Goal: Transaction & Acquisition: Purchase product/service

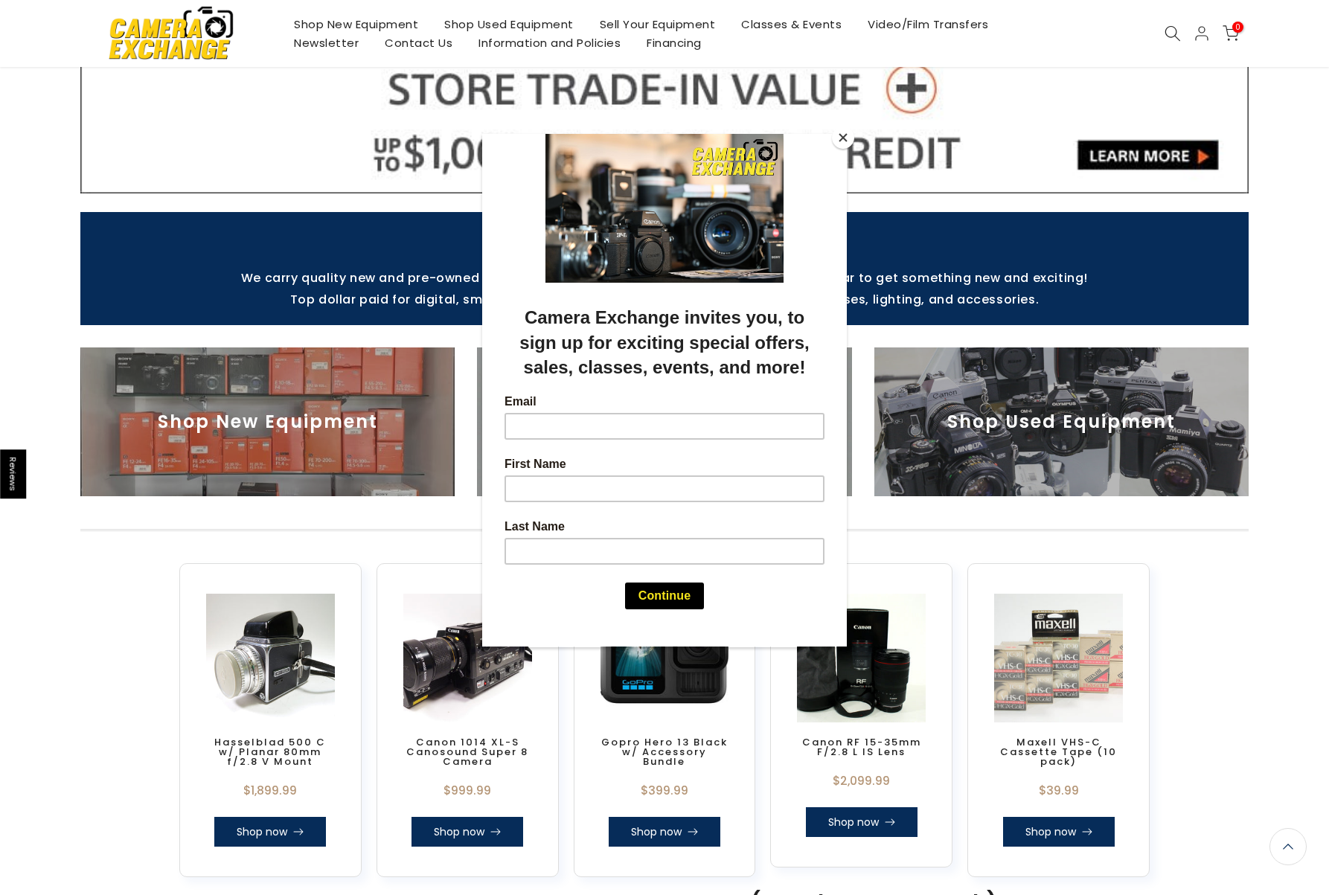
scroll to position [437, 0]
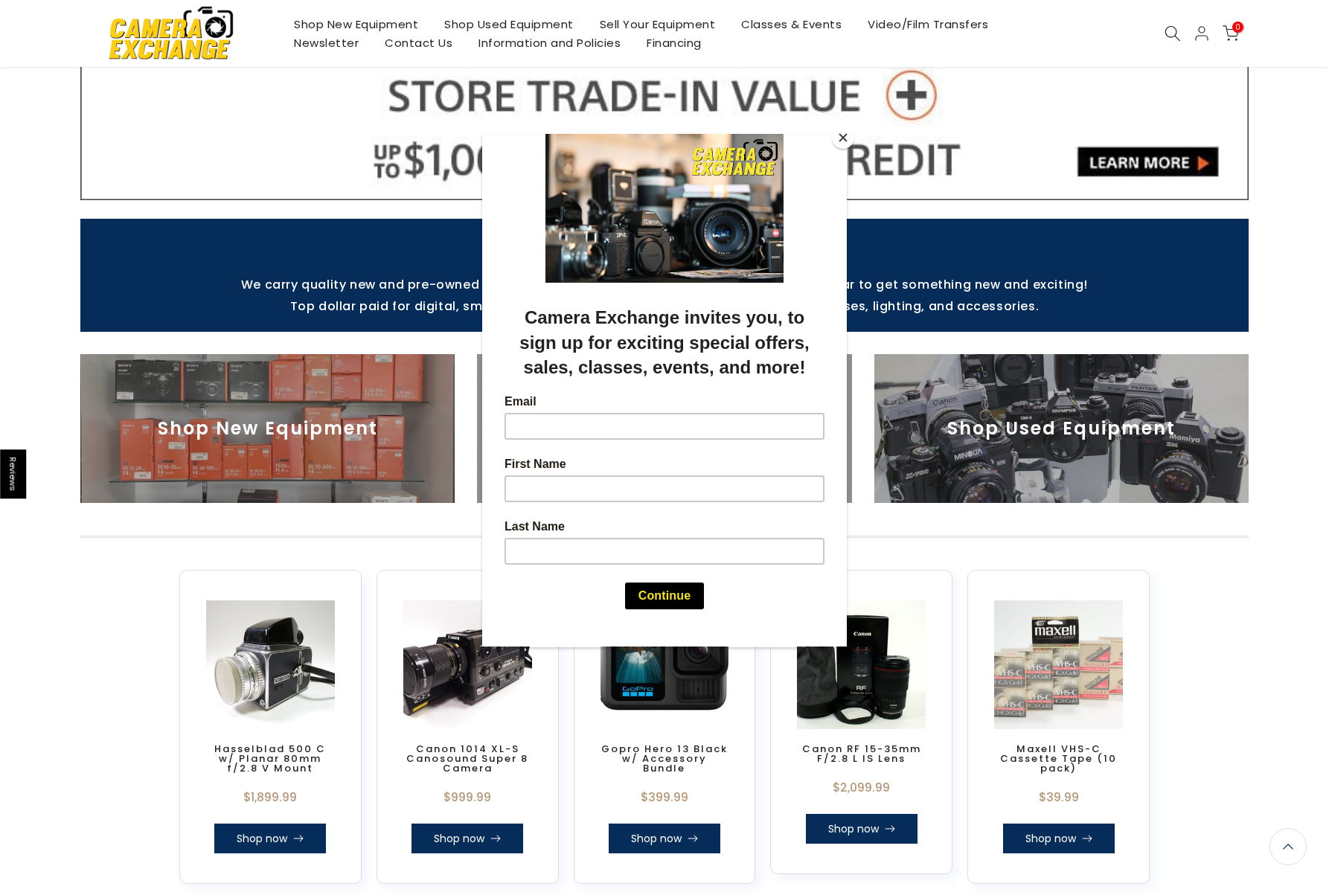
click at [841, 139] on button "Close" at bounding box center [843, 137] width 22 height 22
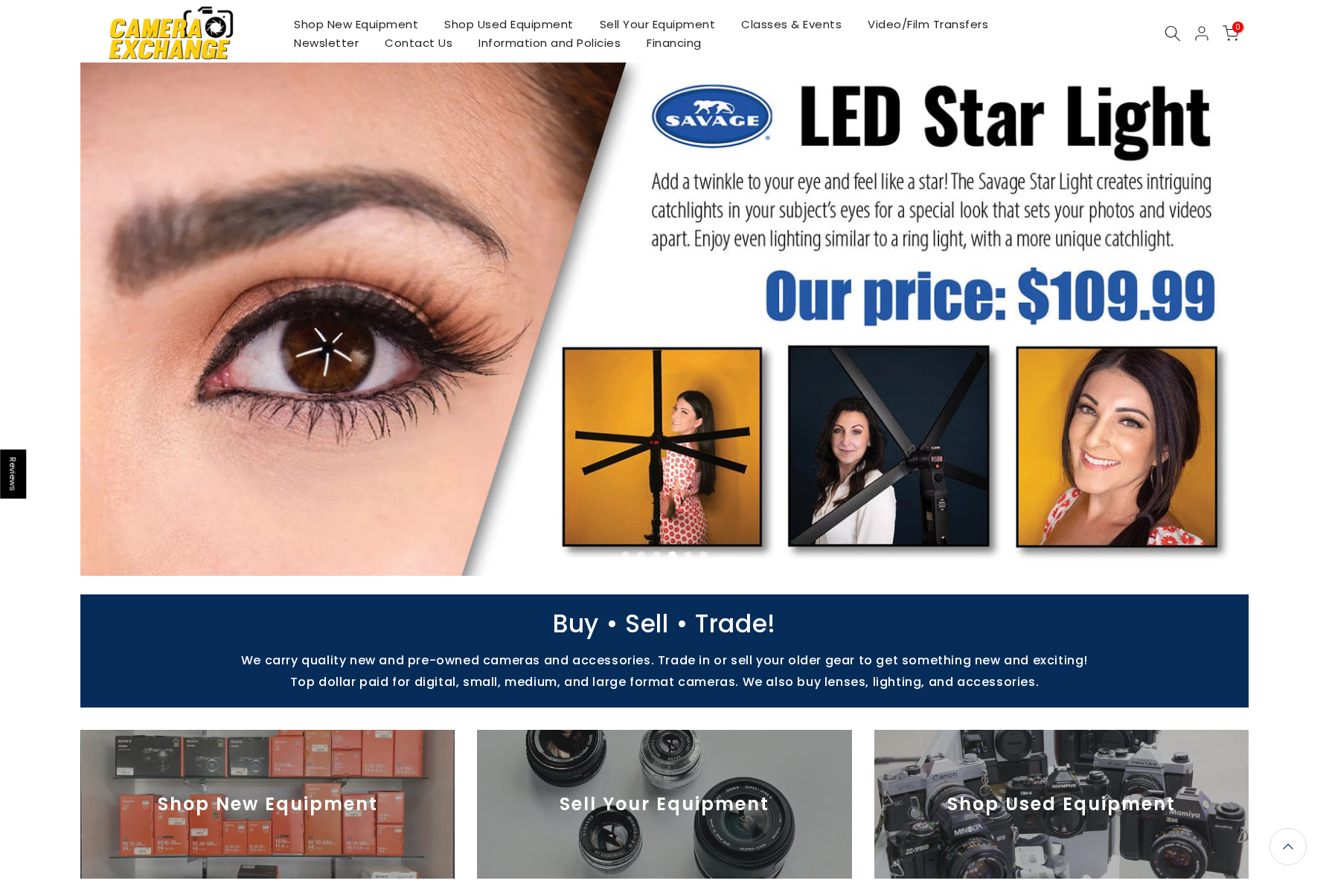
scroll to position [0, 0]
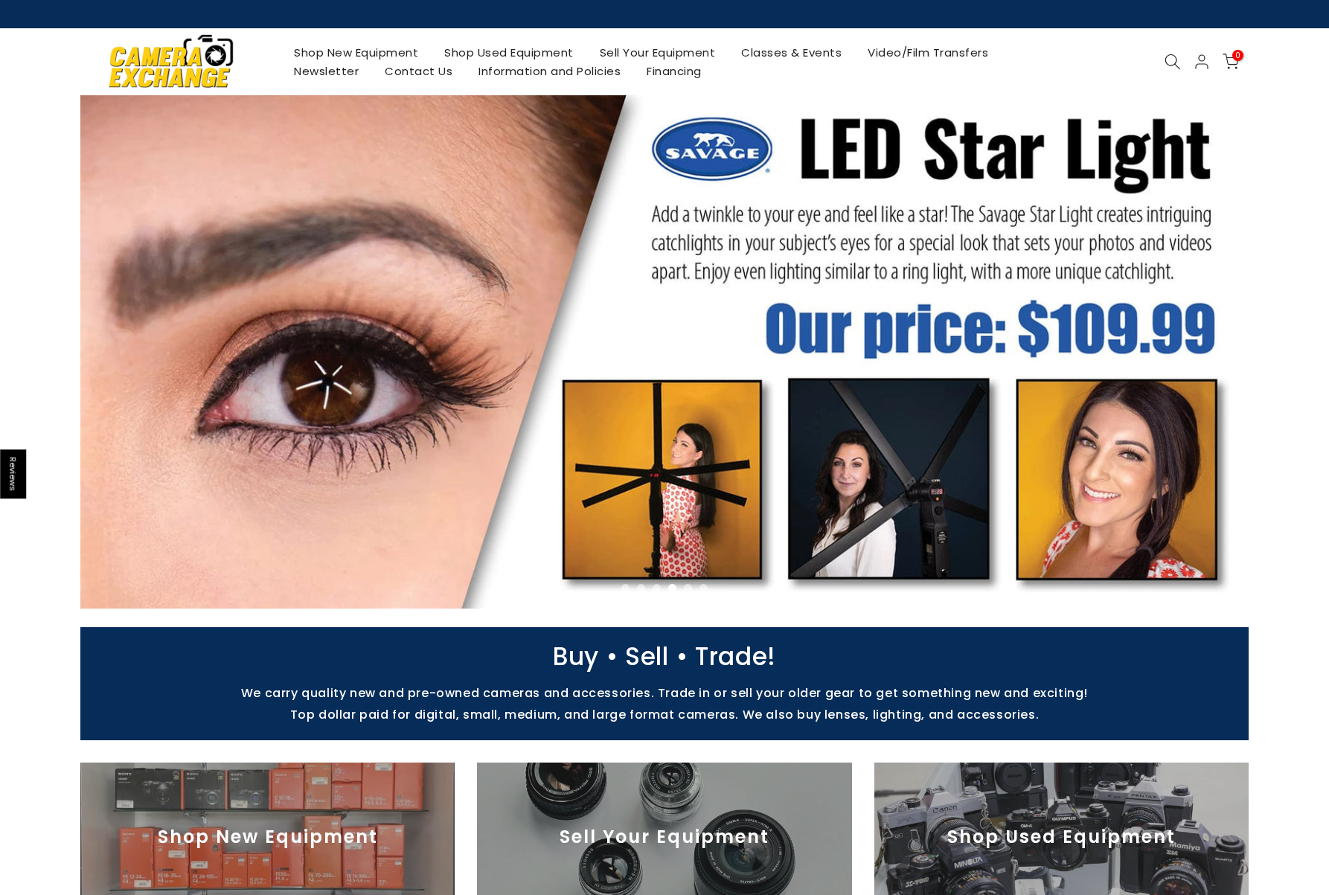
click at [456, 59] on link "Shop Used Equipment" at bounding box center [508, 52] width 155 height 19
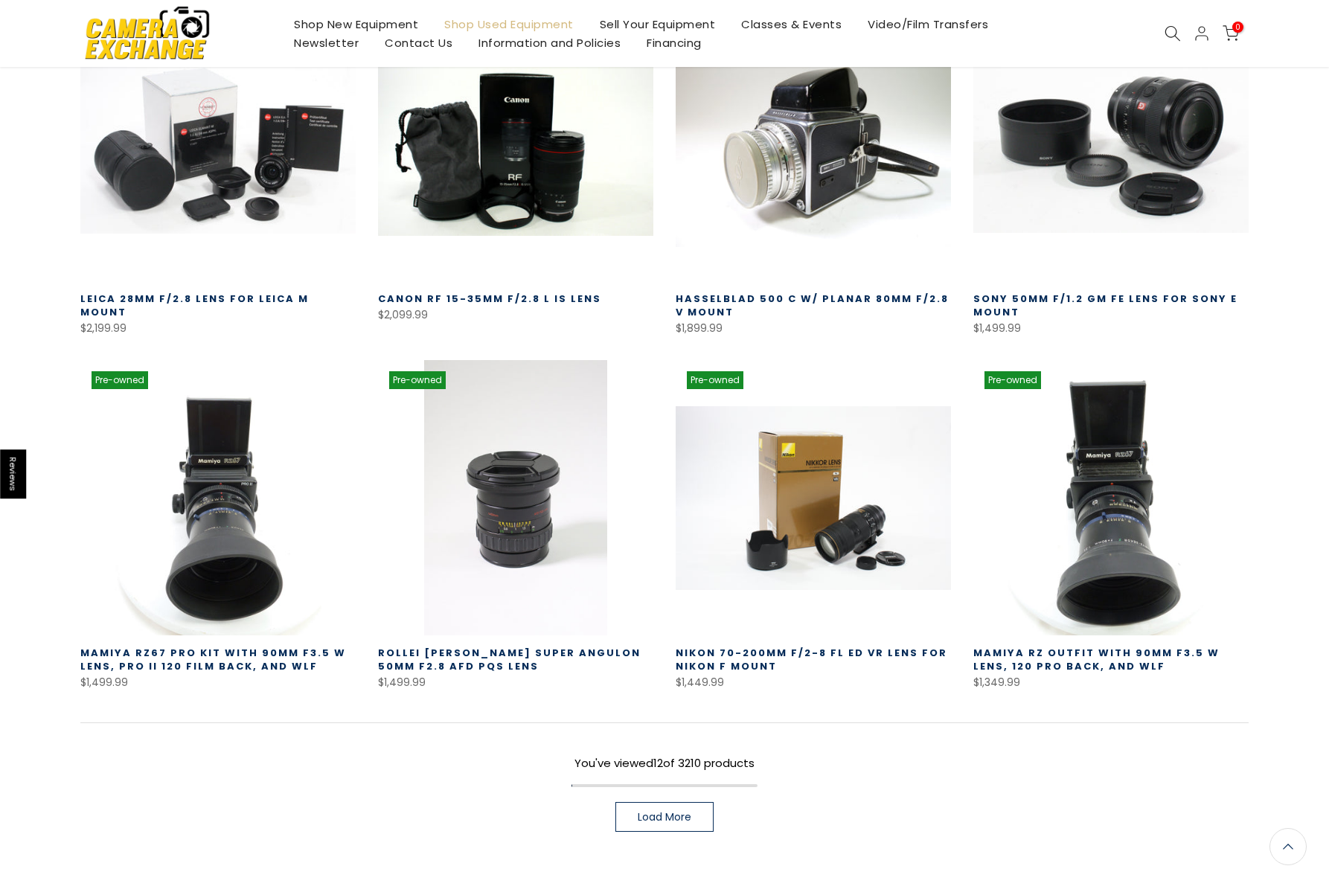
scroll to position [864, 0]
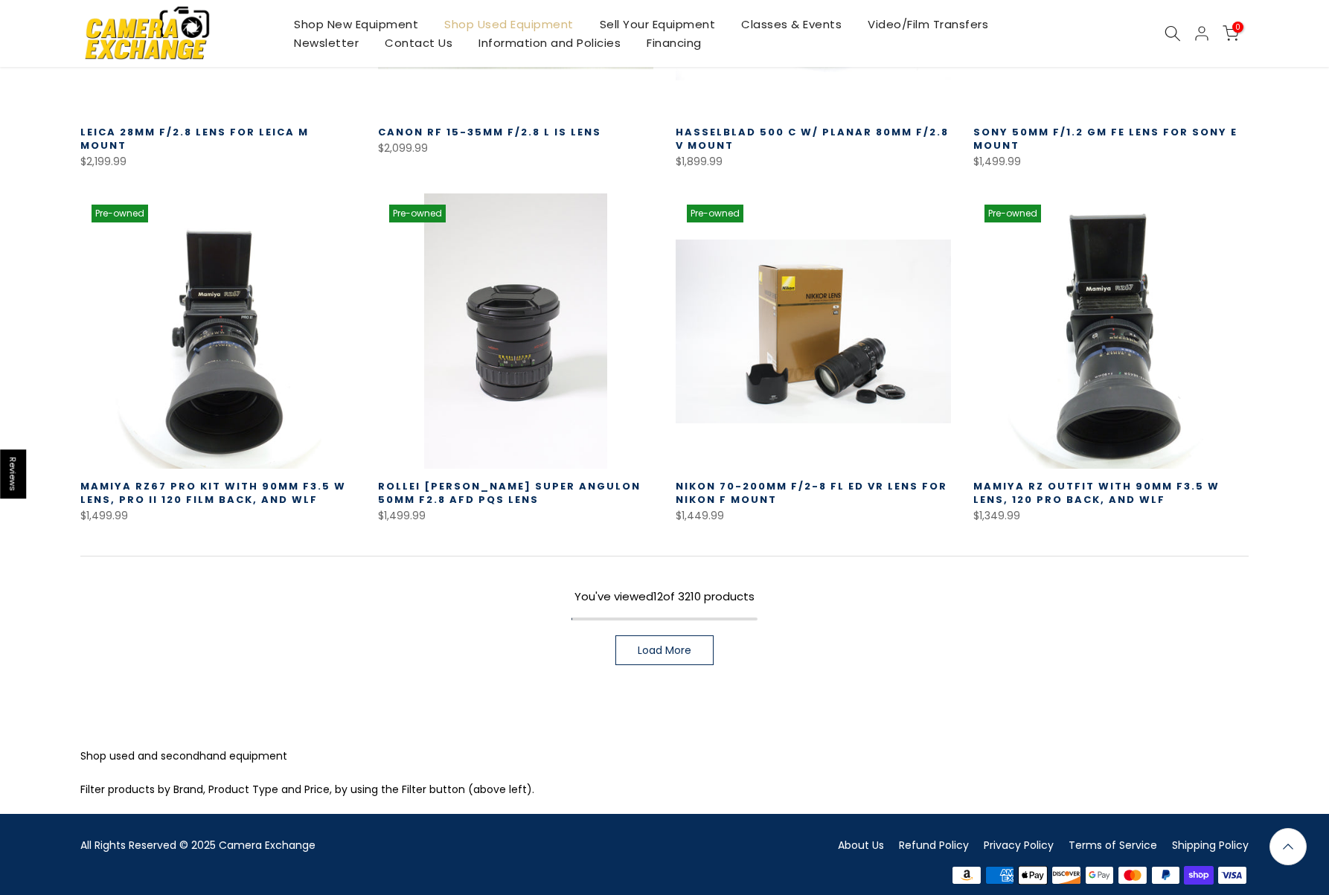
click at [678, 645] on span "Load More" at bounding box center [664, 650] width 54 height 10
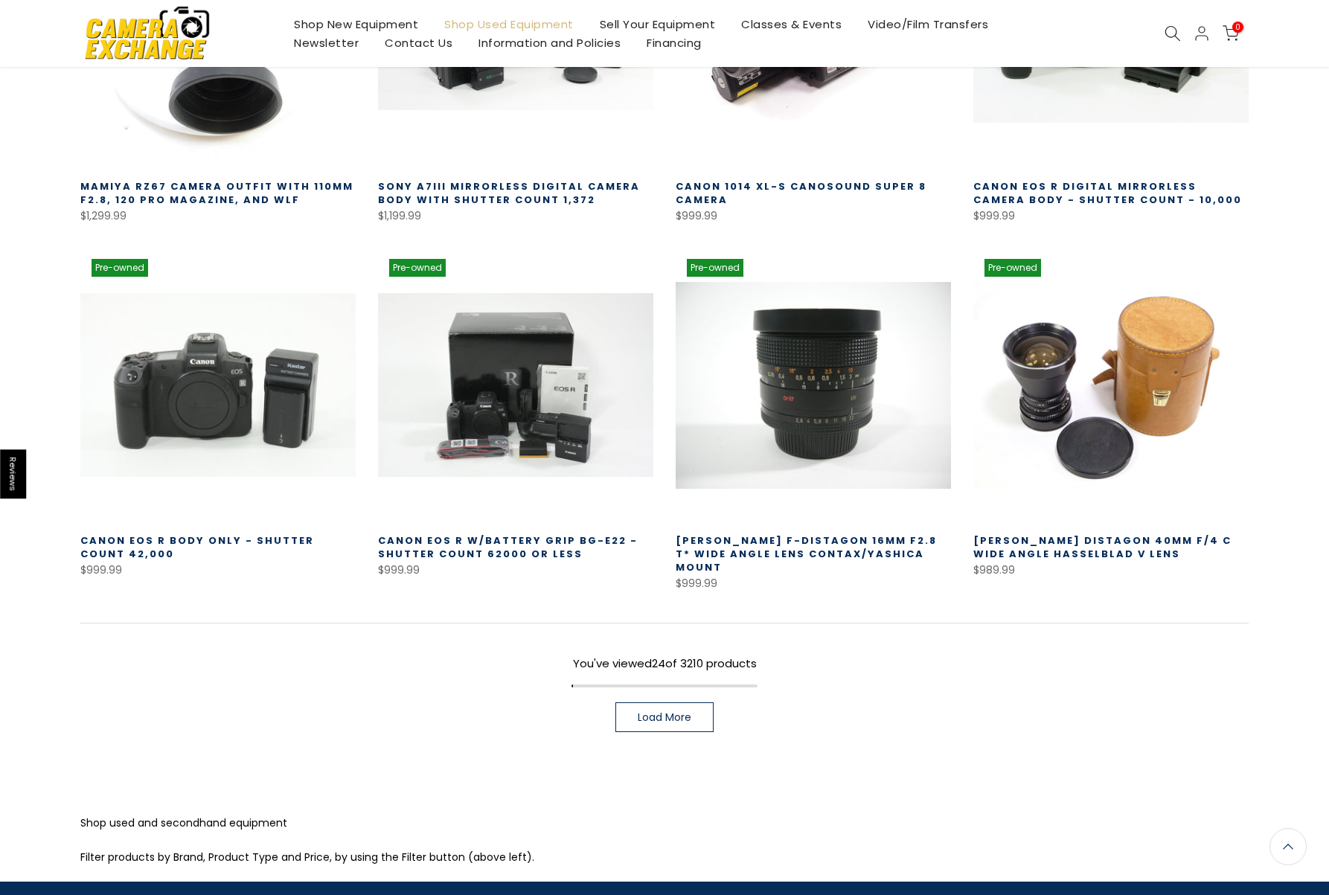
scroll to position [1874, 0]
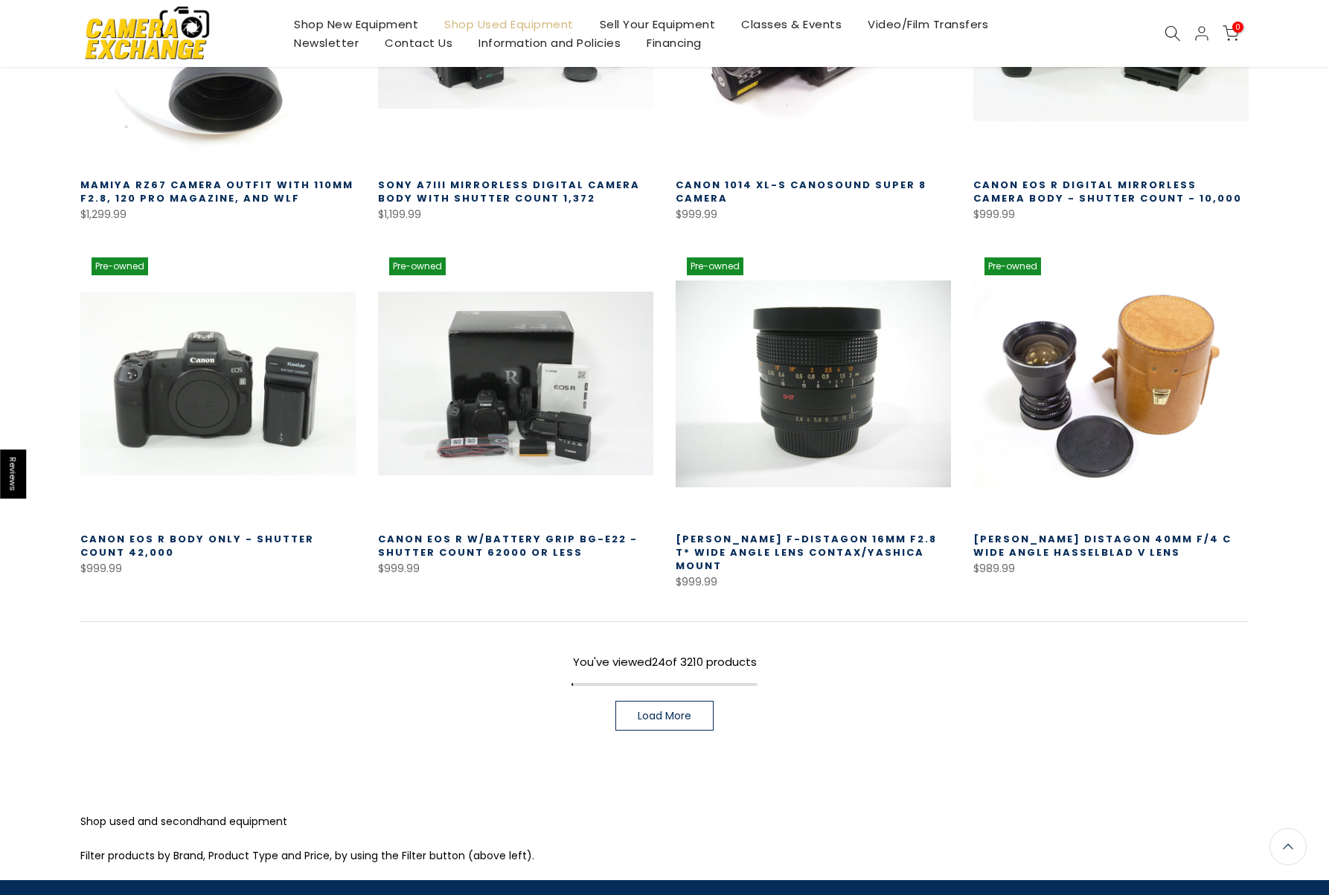
click at [668, 710] on span "Load More" at bounding box center [664, 715] width 54 height 10
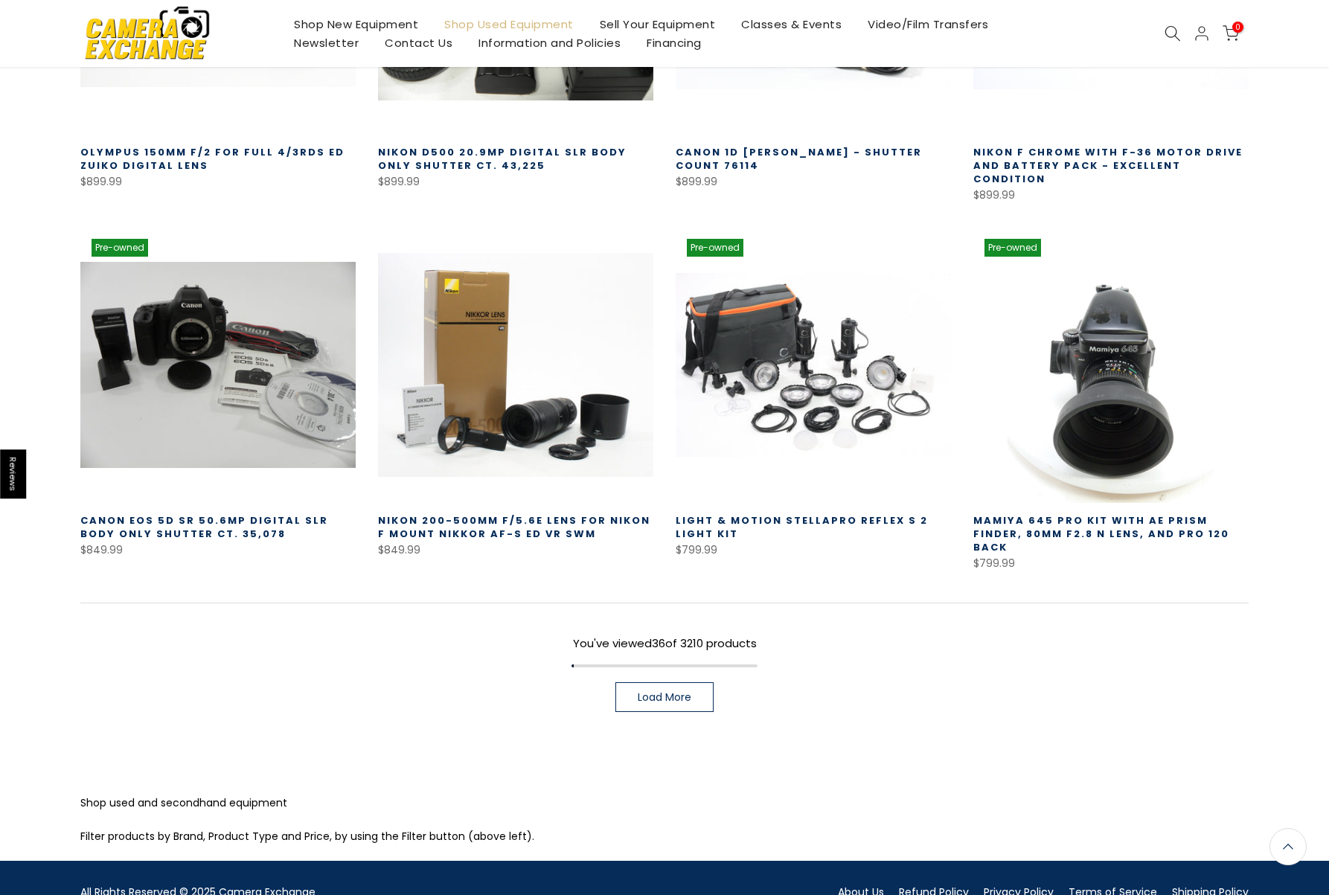
scroll to position [2995, 0]
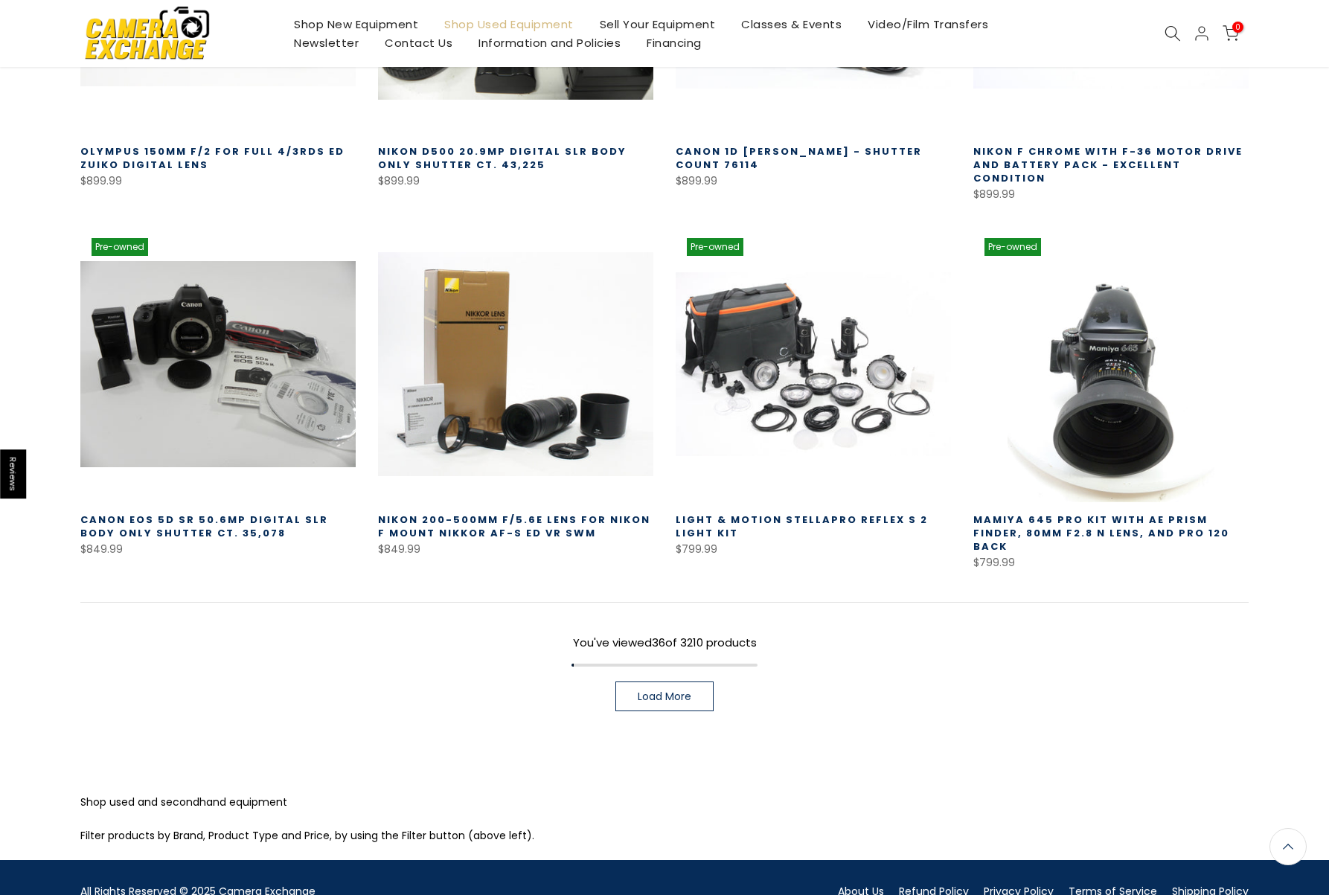
click at [706, 681] on link "Load More" at bounding box center [664, 696] width 98 height 30
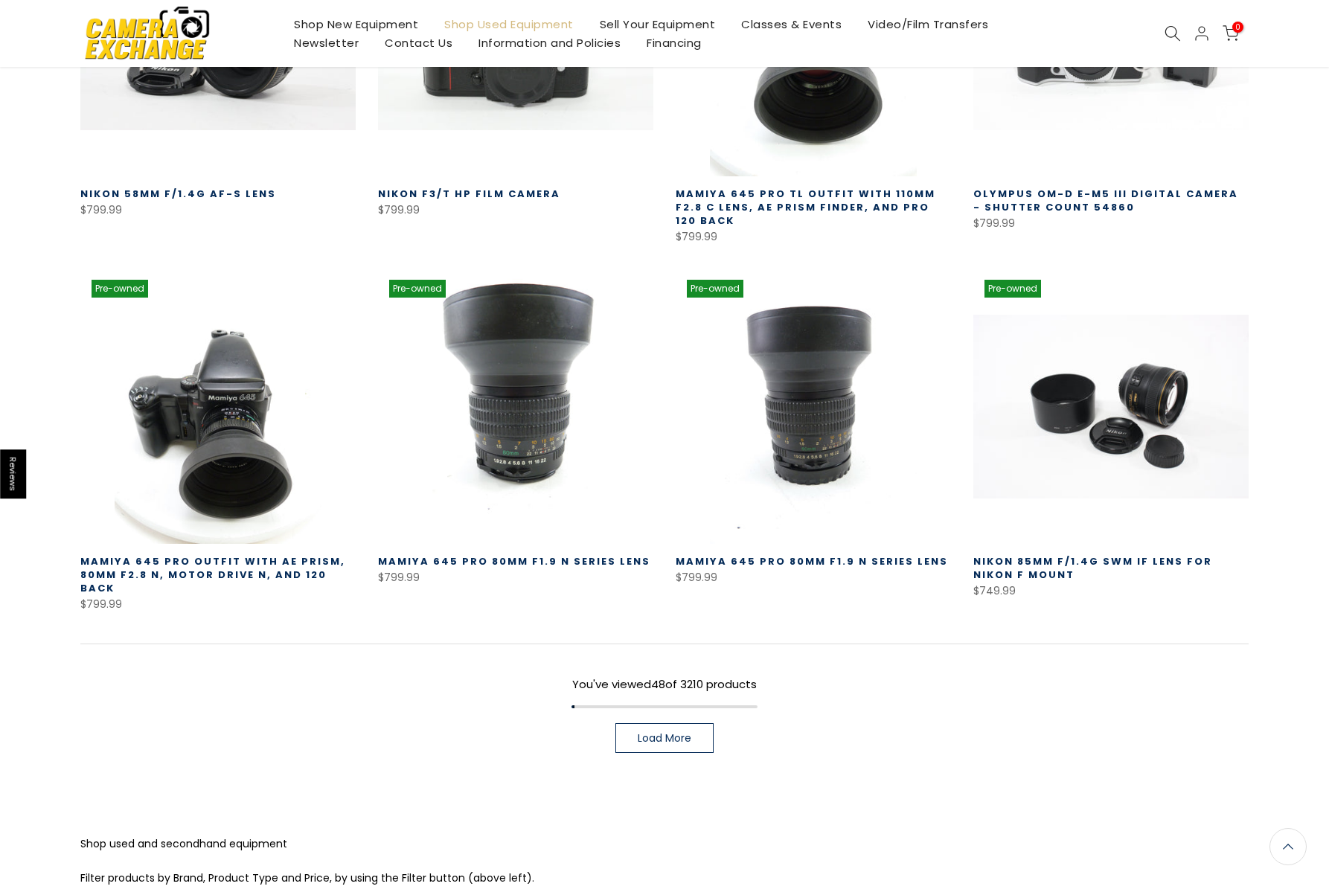
scroll to position [4078, 0]
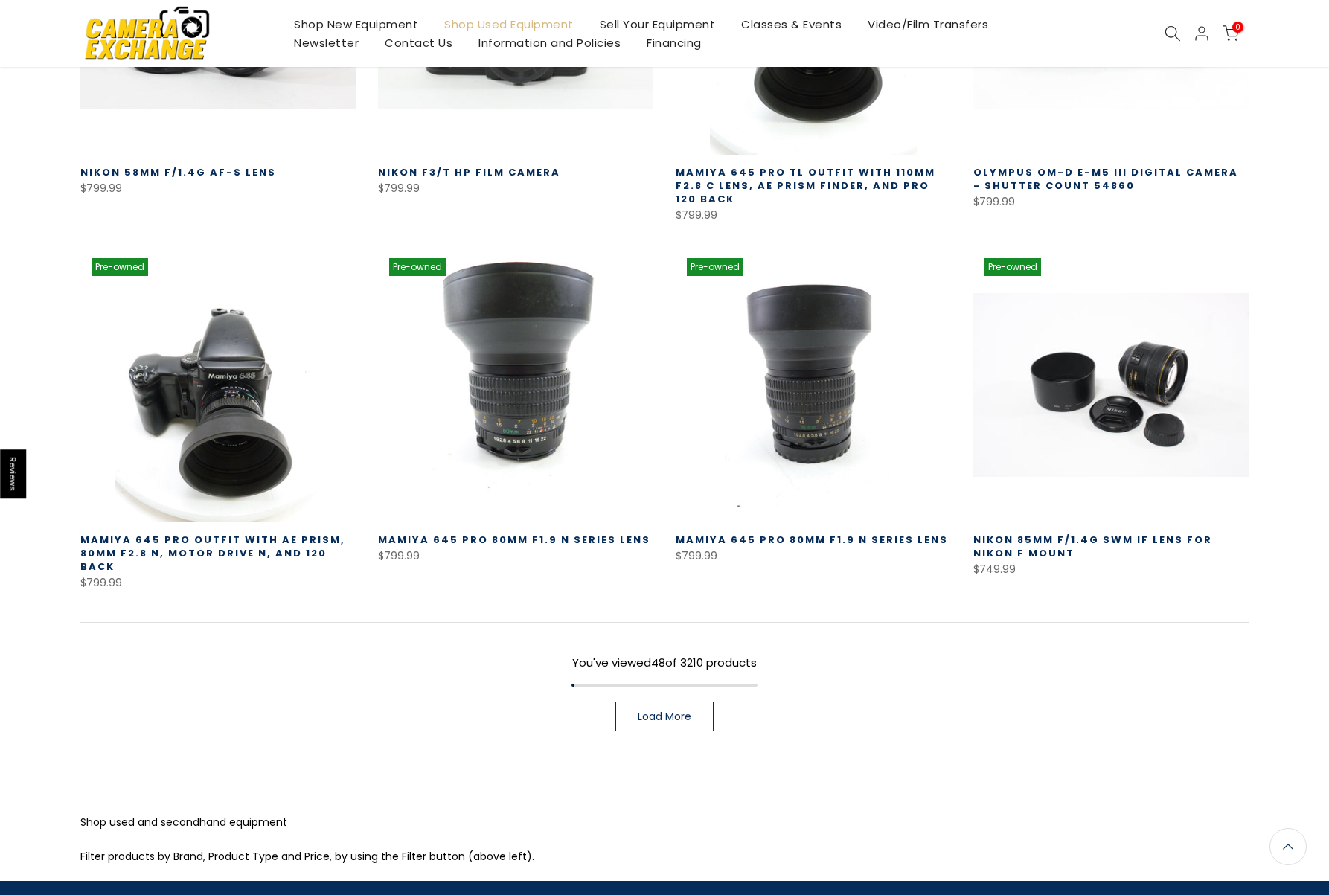
click at [672, 711] on span "Load More" at bounding box center [664, 716] width 54 height 10
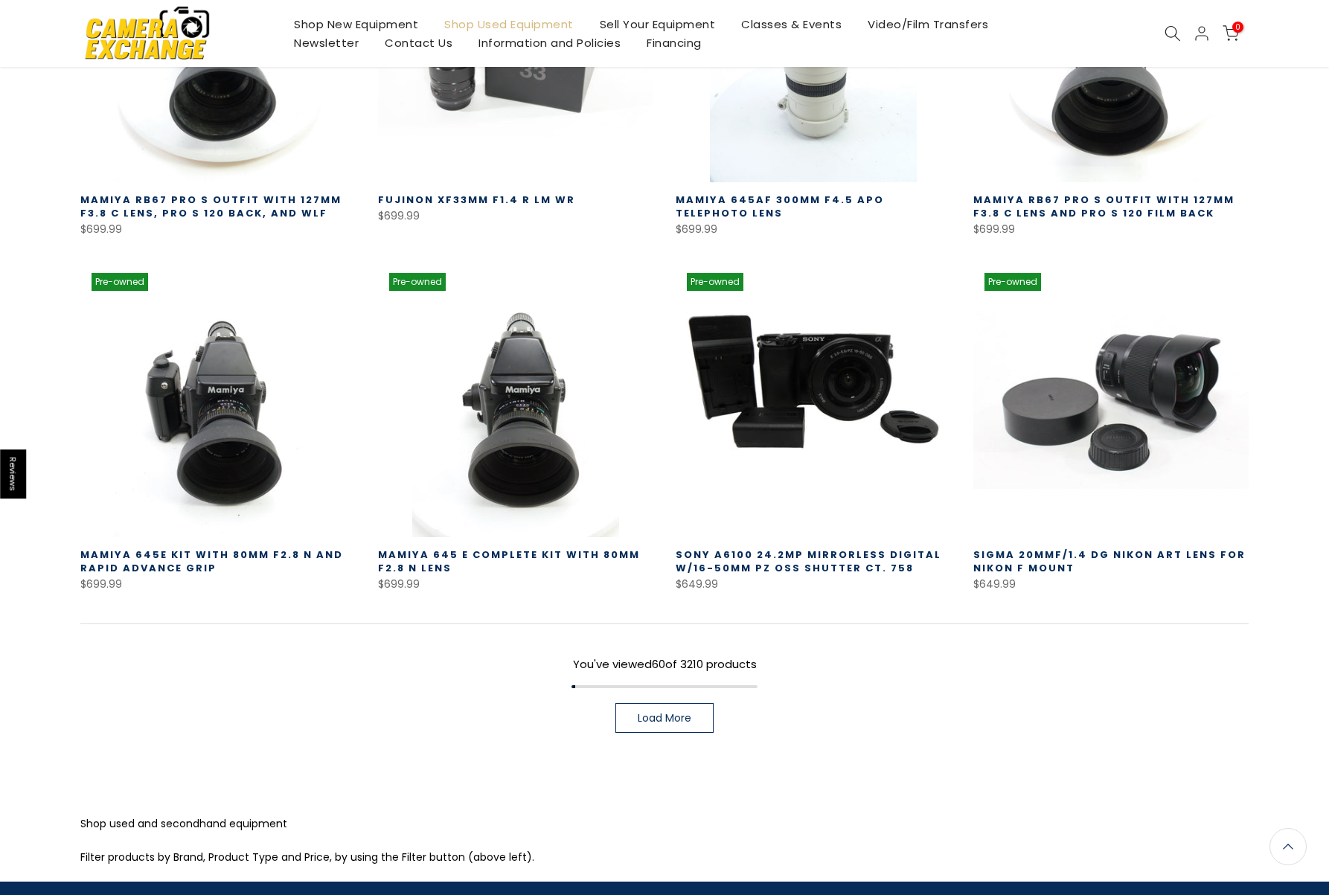
scroll to position [5140, 0]
click at [664, 702] on link "Load More" at bounding box center [664, 717] width 98 height 30
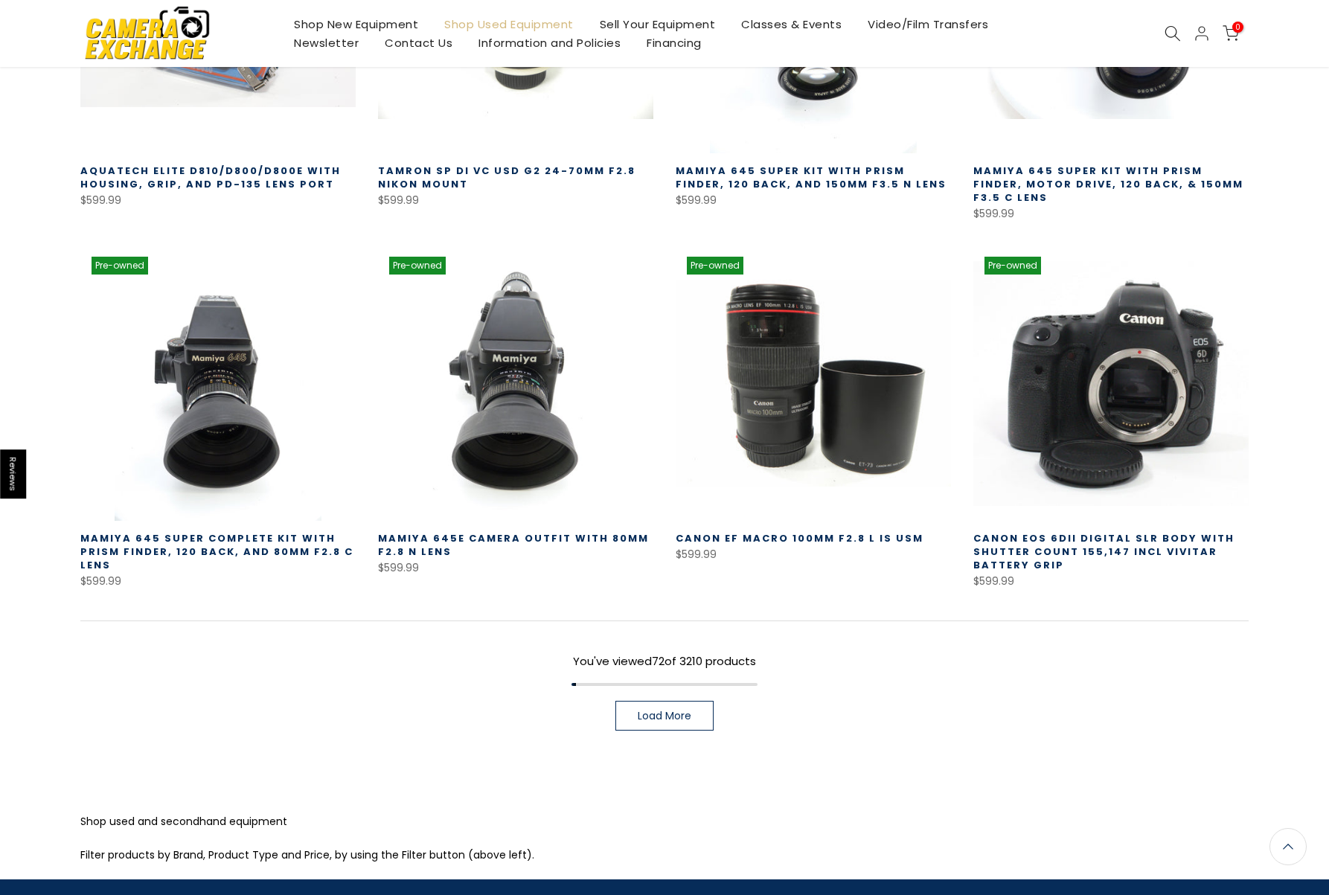
scroll to position [6230, 0]
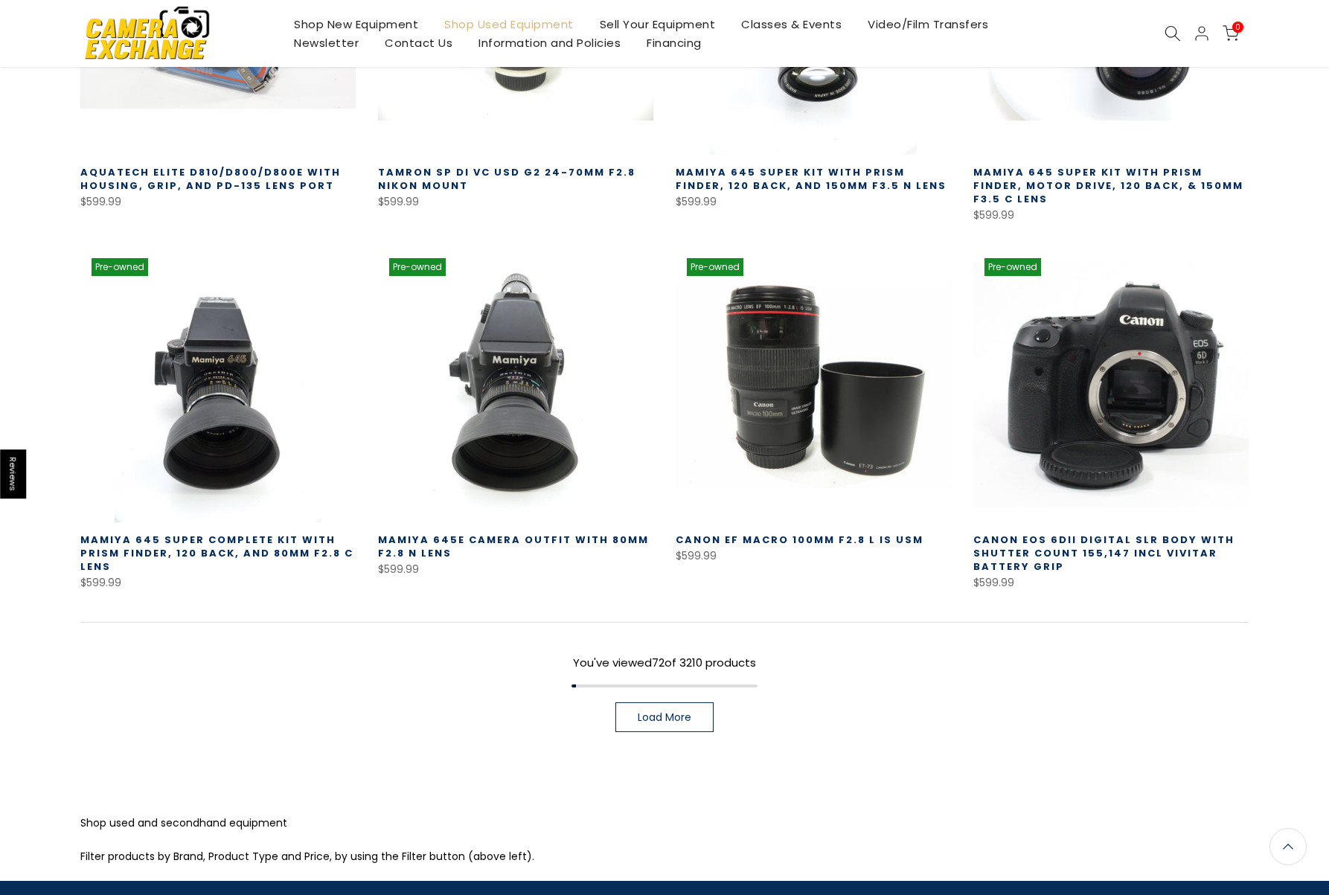
click at [694, 702] on link "Load More" at bounding box center [664, 717] width 98 height 30
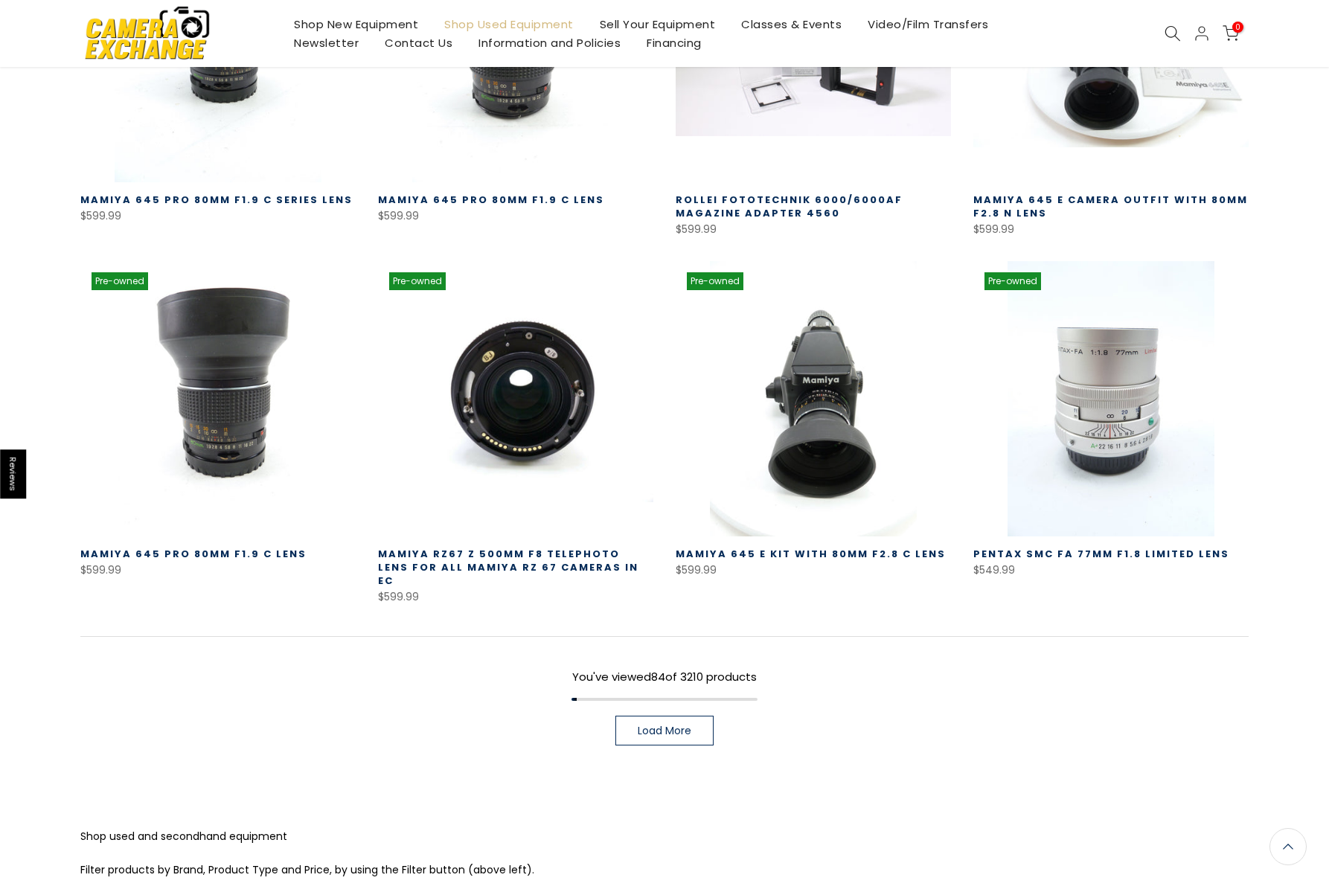
scroll to position [7293, 0]
click at [672, 716] on link "Load More" at bounding box center [664, 731] width 98 height 30
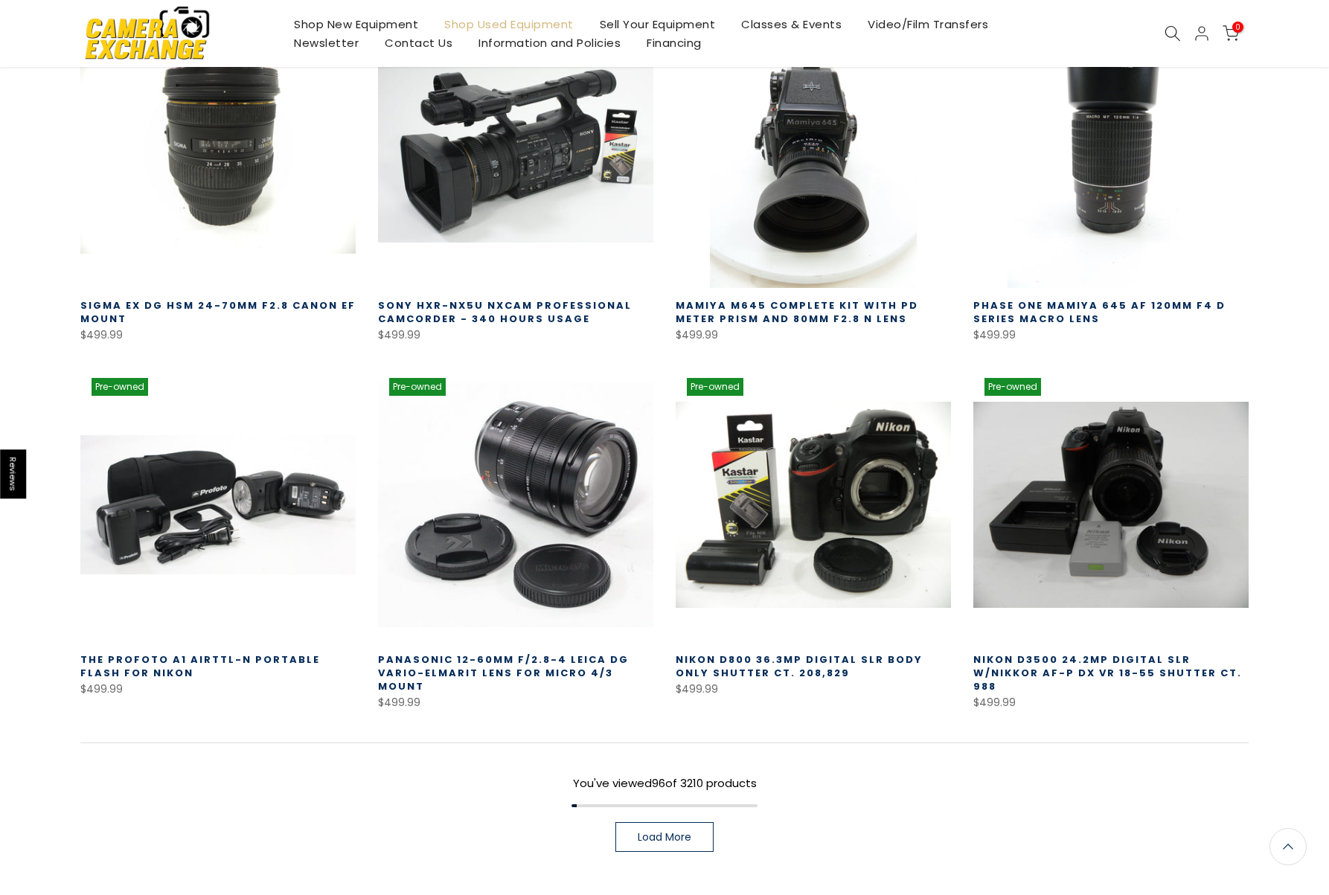
scroll to position [8355, 0]
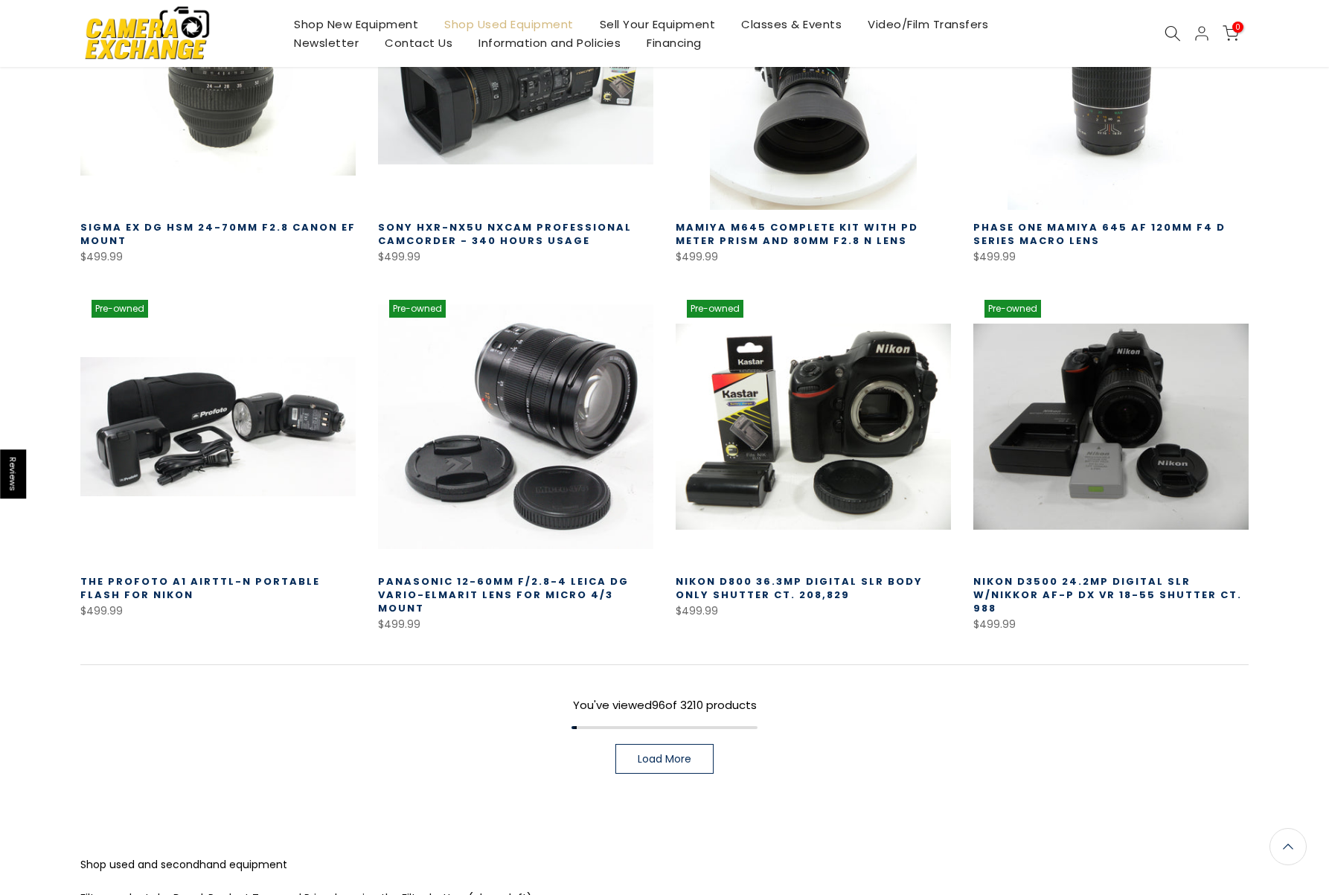
click at [675, 754] on span "Load More" at bounding box center [664, 759] width 54 height 10
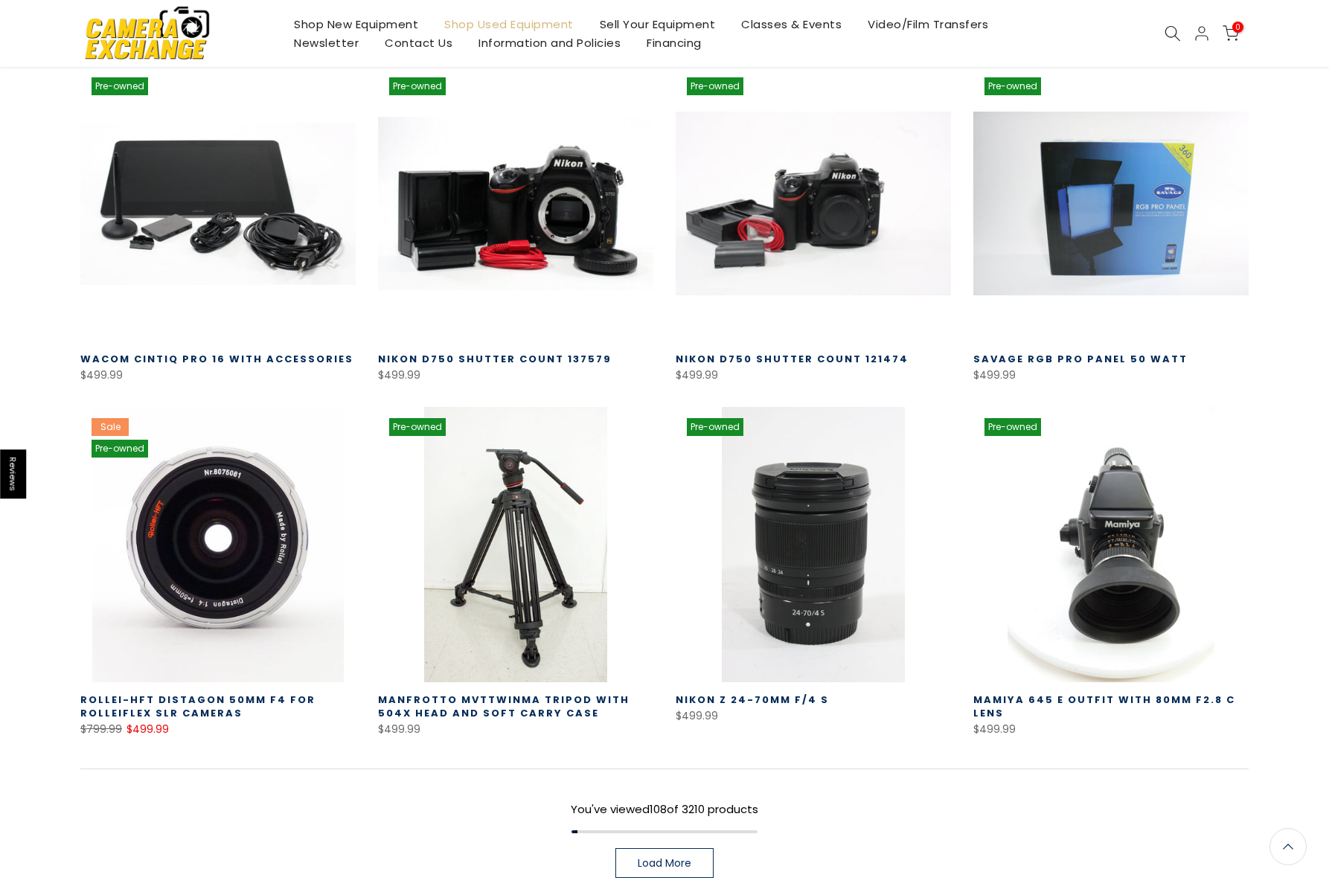
scroll to position [9406, 0]
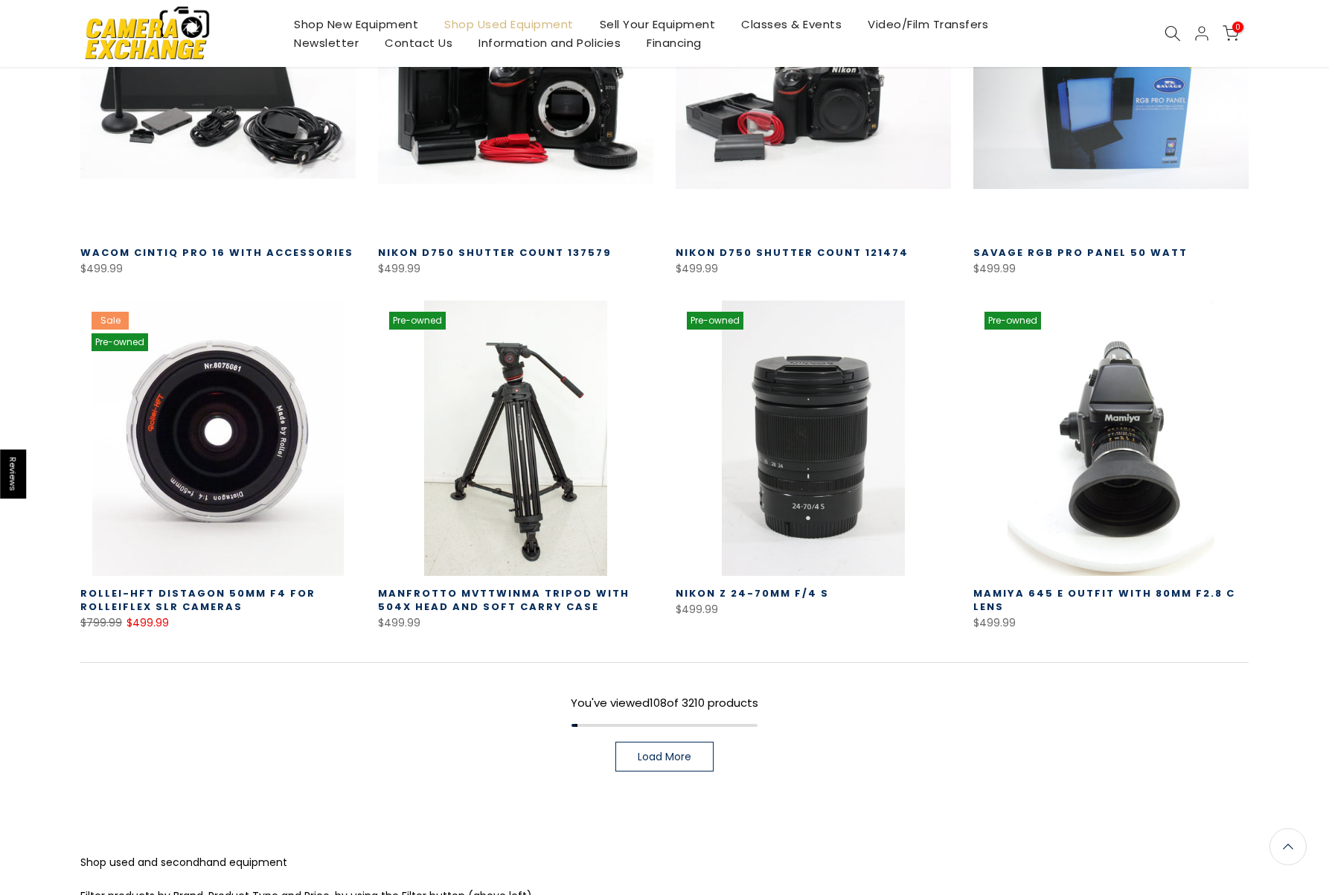
click at [652, 751] on span "Load More" at bounding box center [664, 756] width 54 height 10
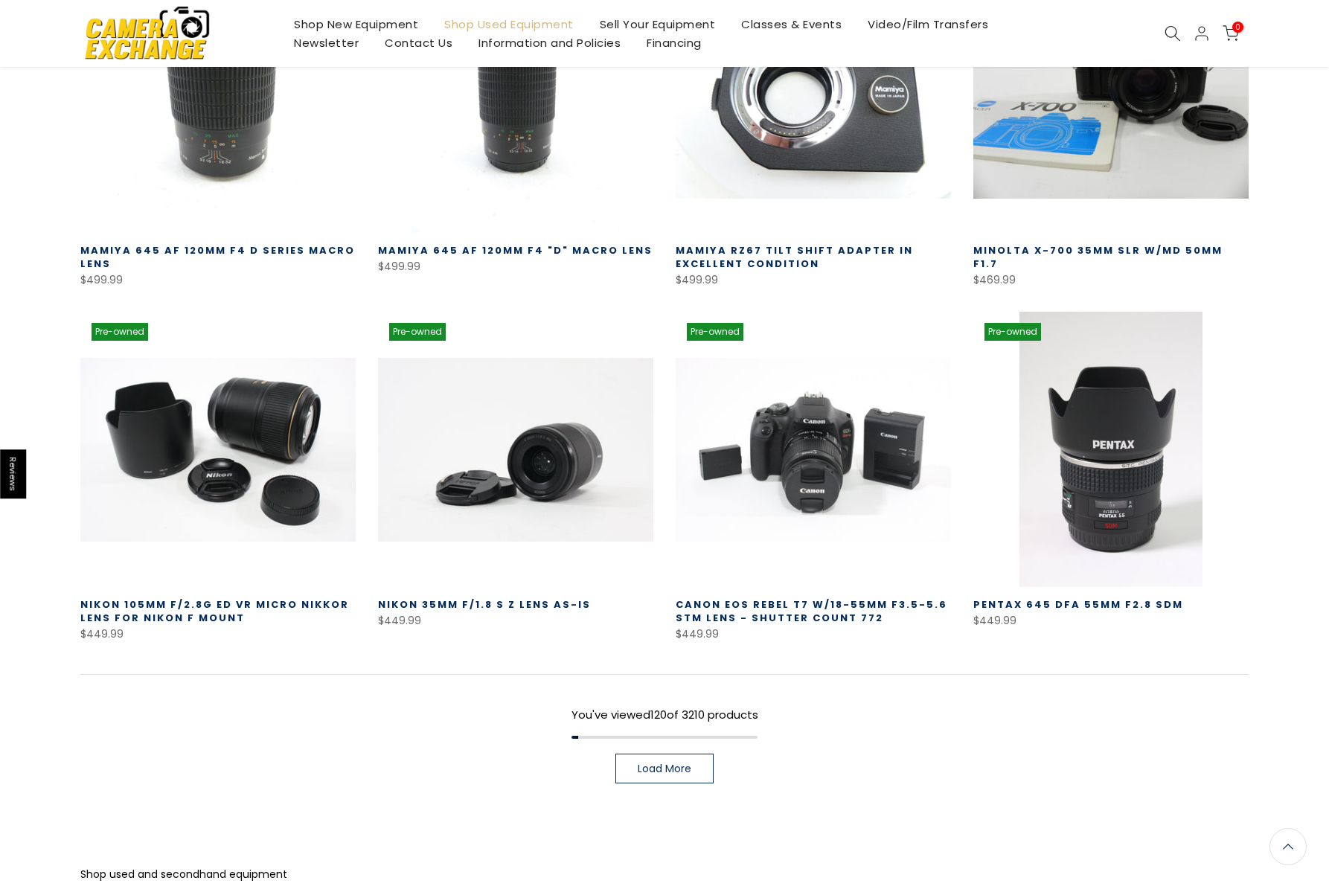
scroll to position [10472, 0]
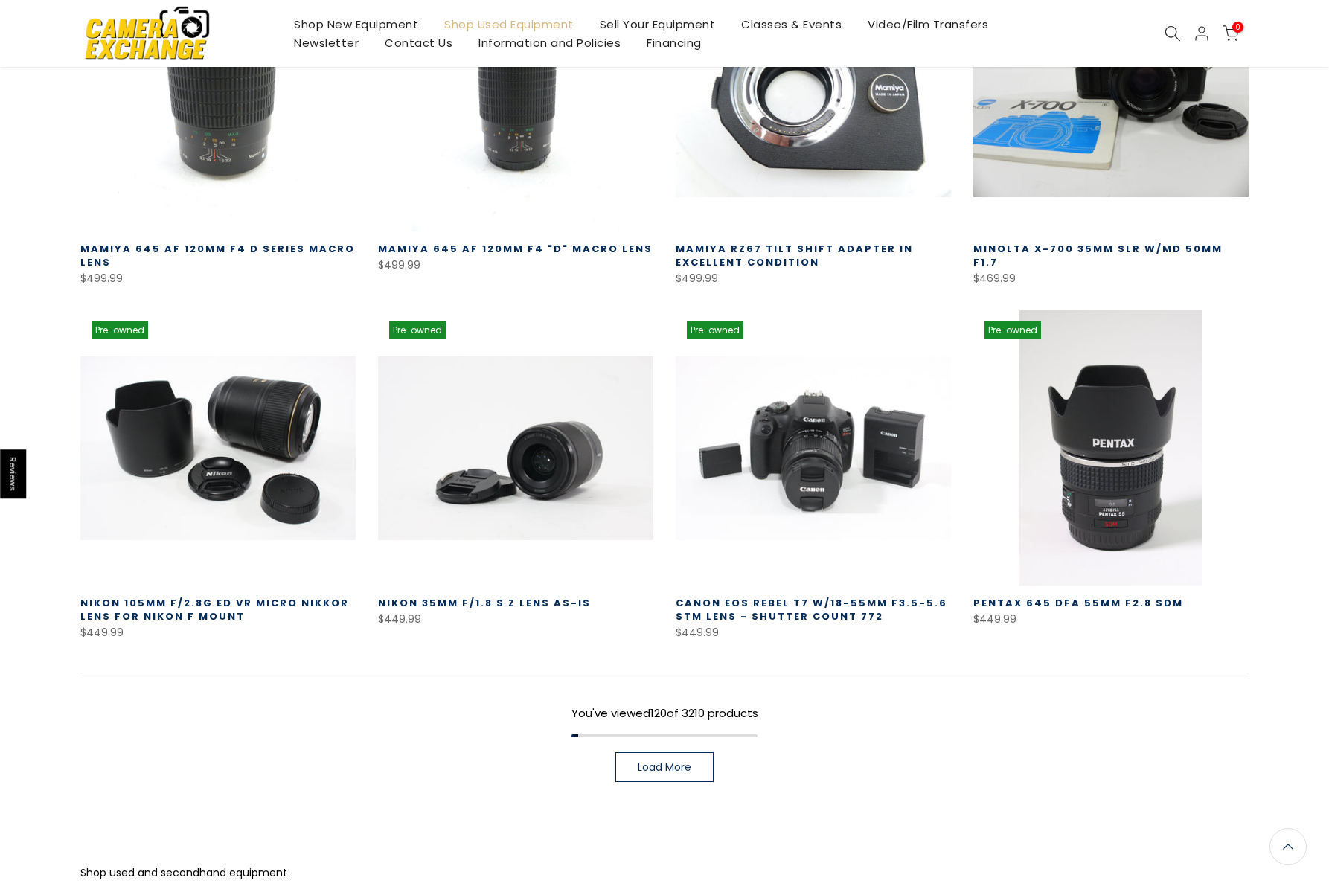
click at [693, 752] on link "Load More" at bounding box center [664, 767] width 98 height 30
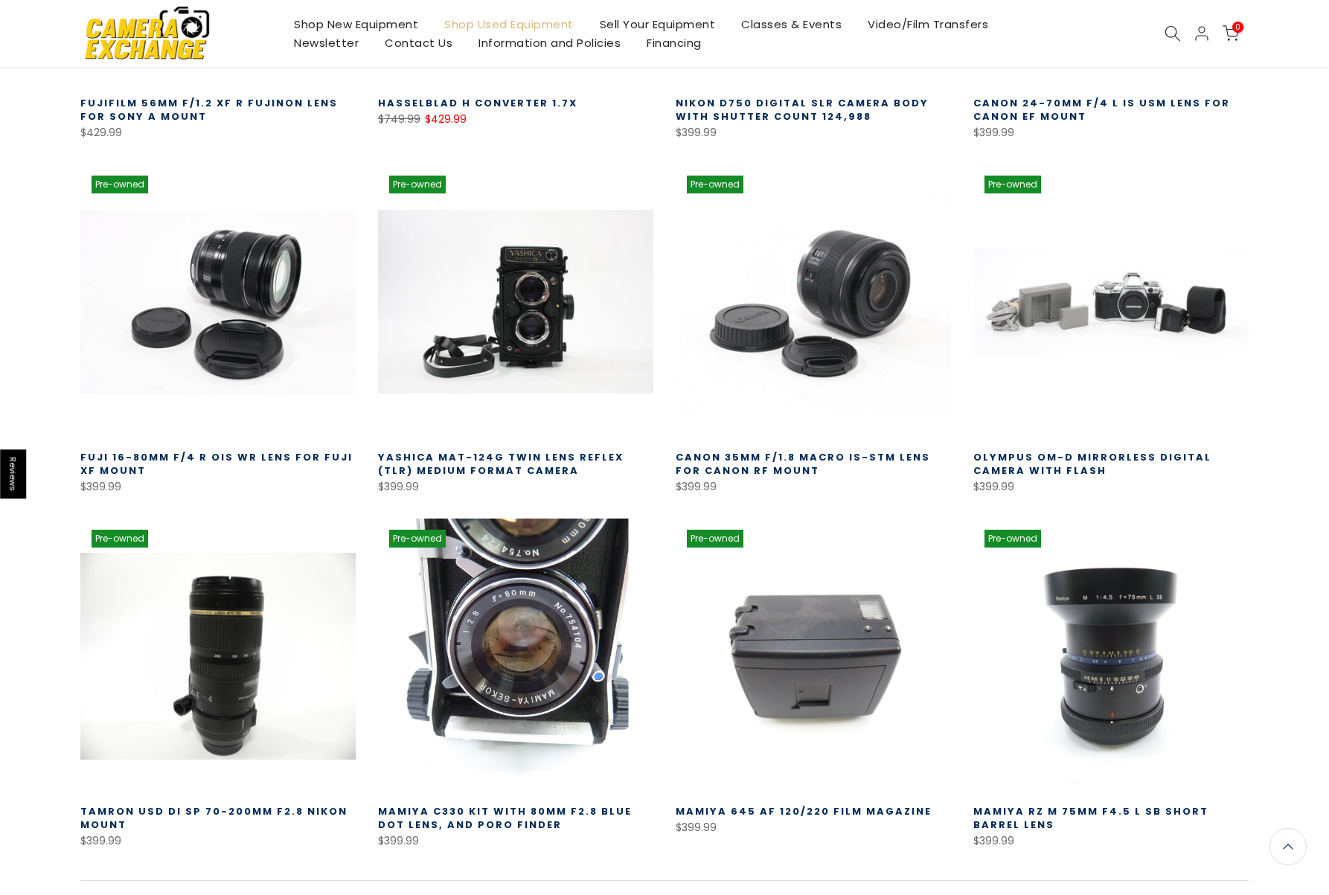
scroll to position [11328, 0]
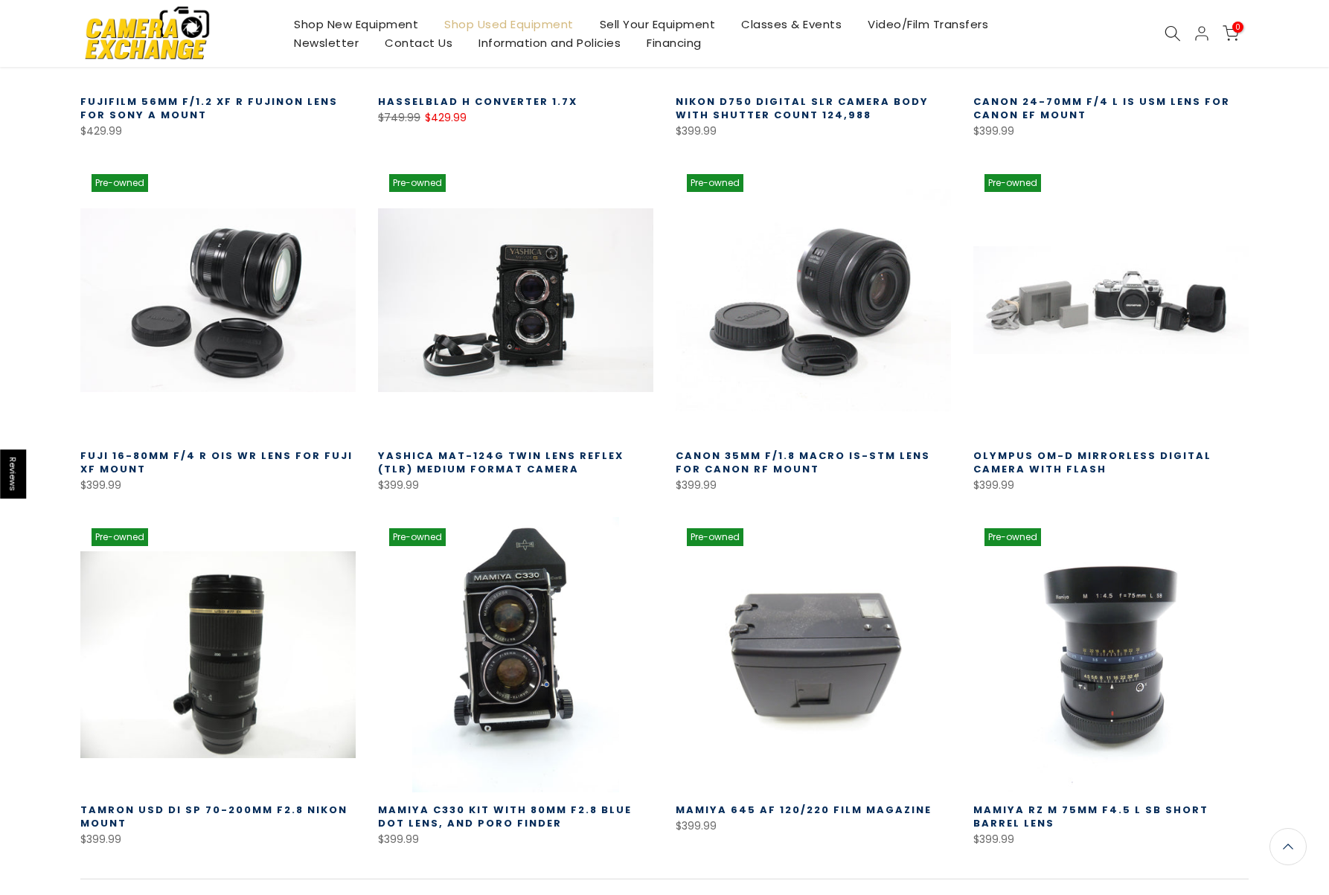
click at [481, 803] on link "Mamiya C330 Kit with 80MM F2.8 Blue Dot Lens, and Poro Finder" at bounding box center [505, 817] width 254 height 28
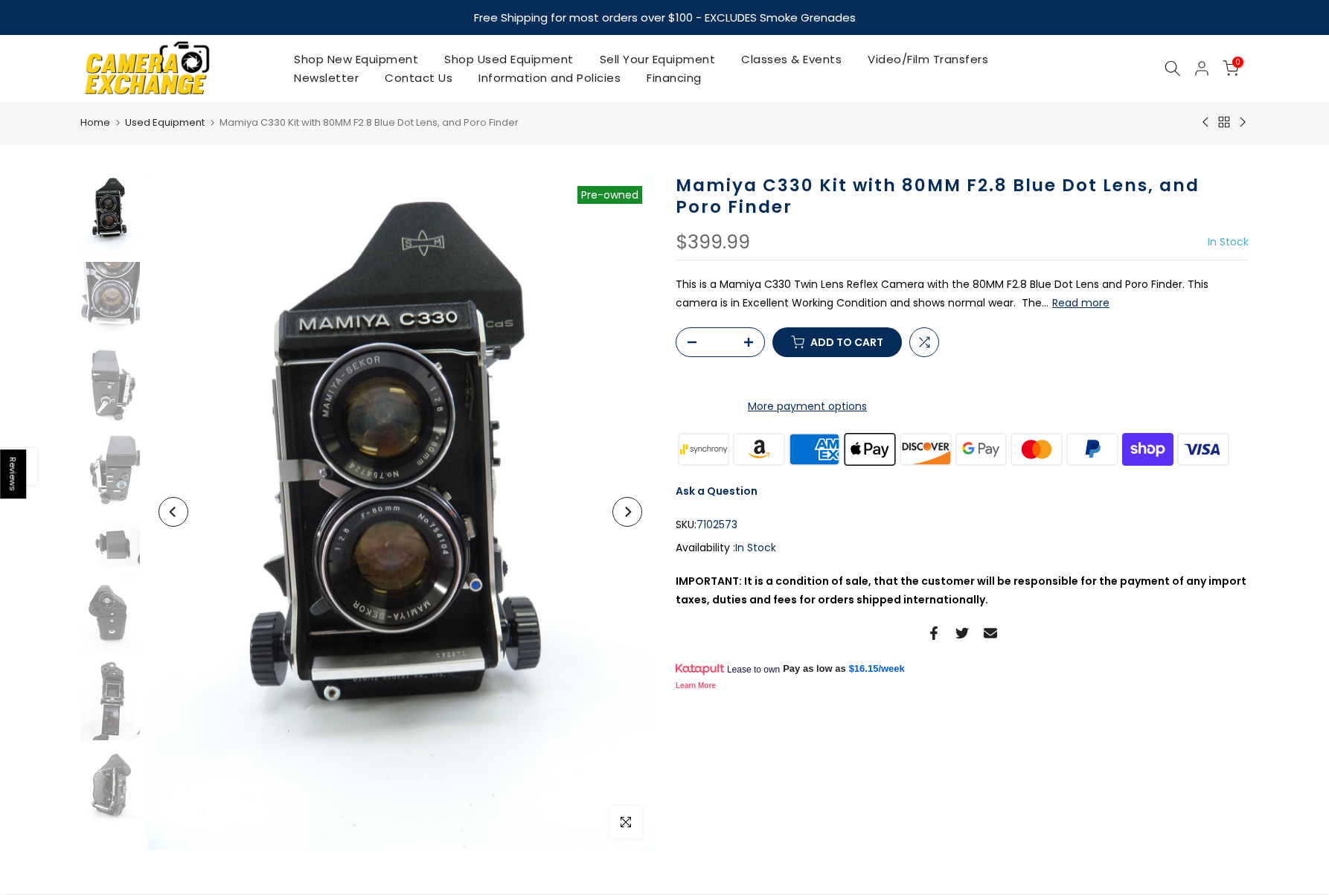
click at [637, 518] on button "Next" at bounding box center [627, 512] width 30 height 30
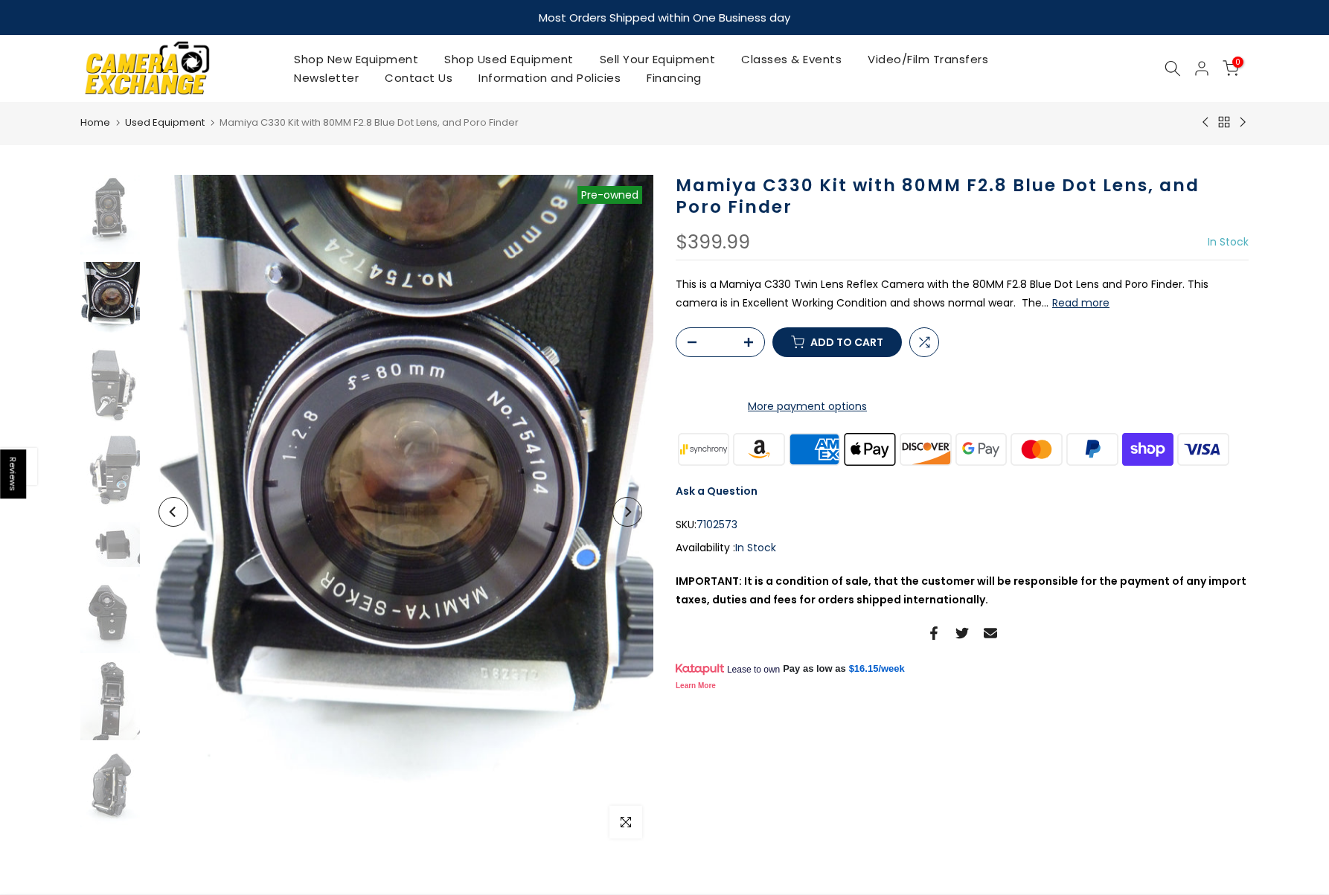
click at [631, 518] on button "Next" at bounding box center [627, 512] width 30 height 30
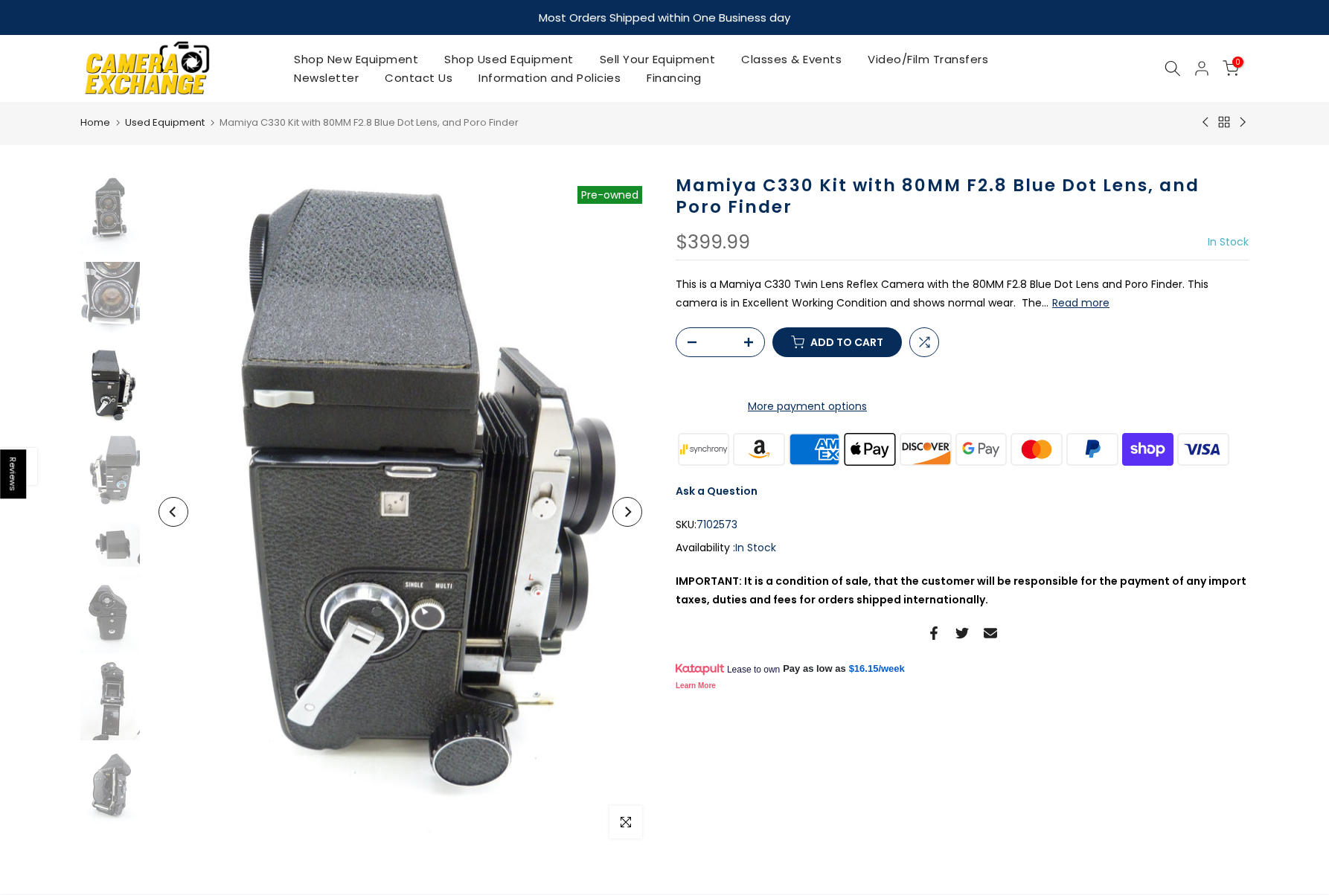
click at [631, 518] on button "Next" at bounding box center [627, 512] width 30 height 30
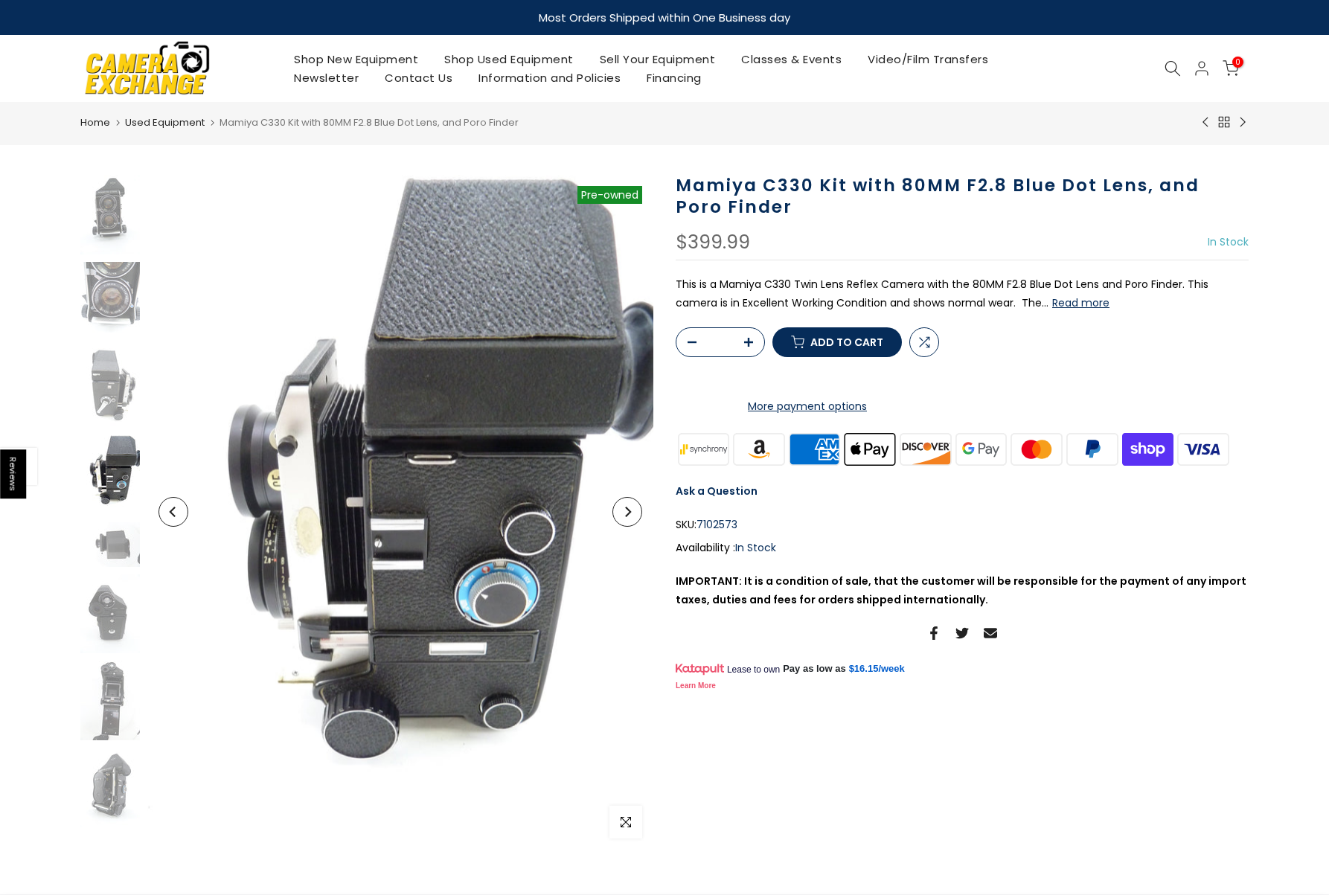
click at [631, 518] on button "Next" at bounding box center [627, 512] width 30 height 30
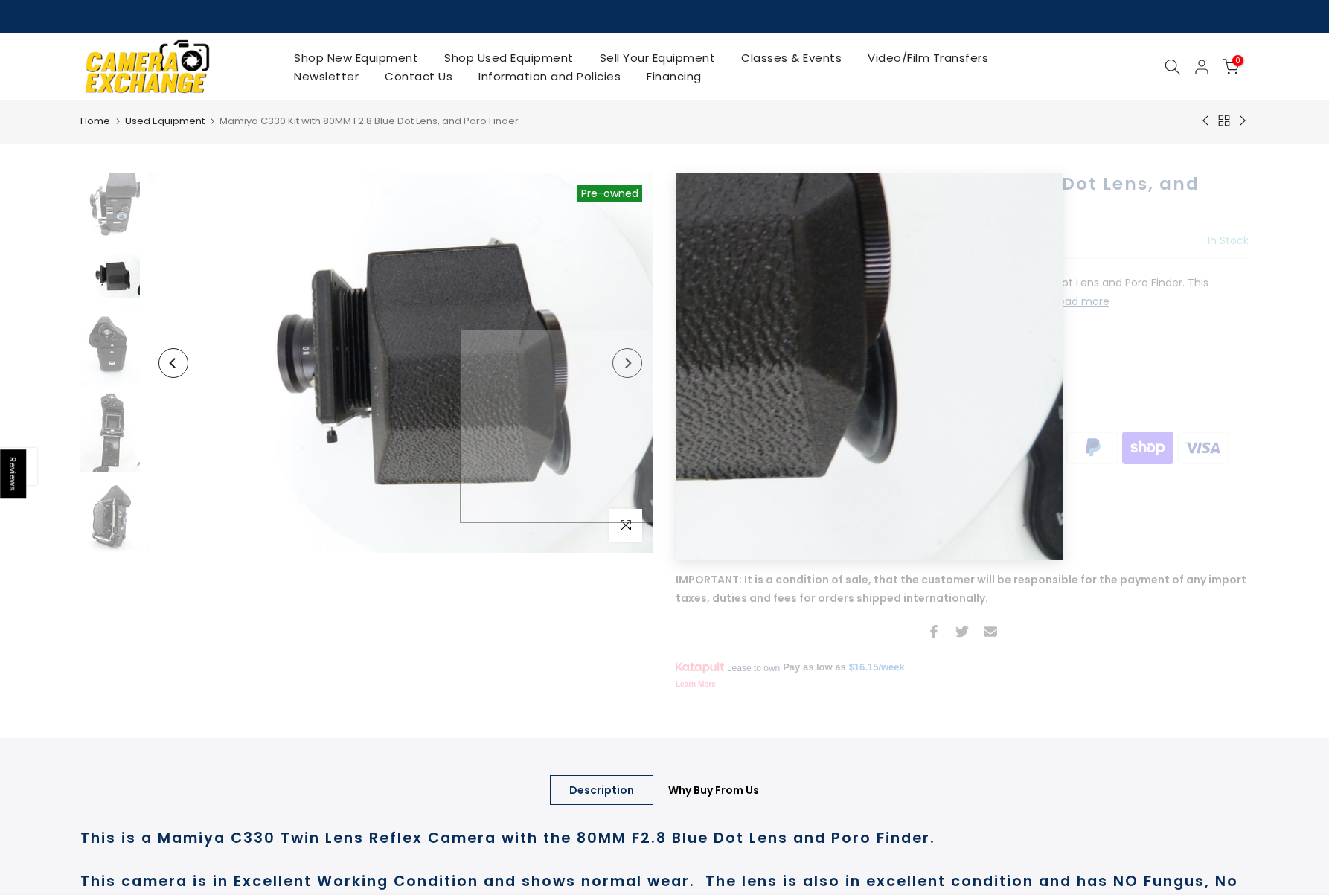
scroll to position [272, 0]
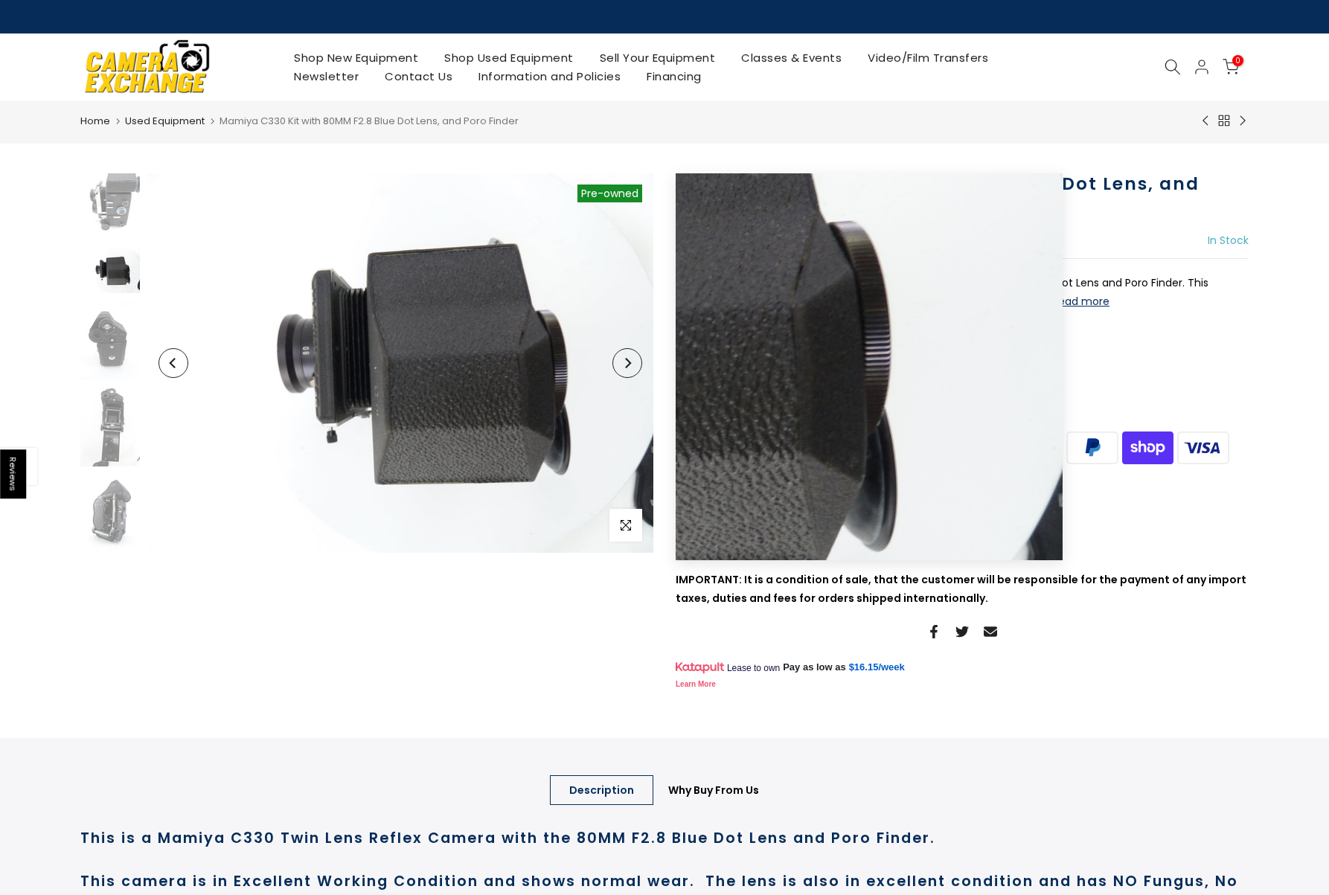
click at [623, 364] on icon "Next" at bounding box center [627, 363] width 10 height 10
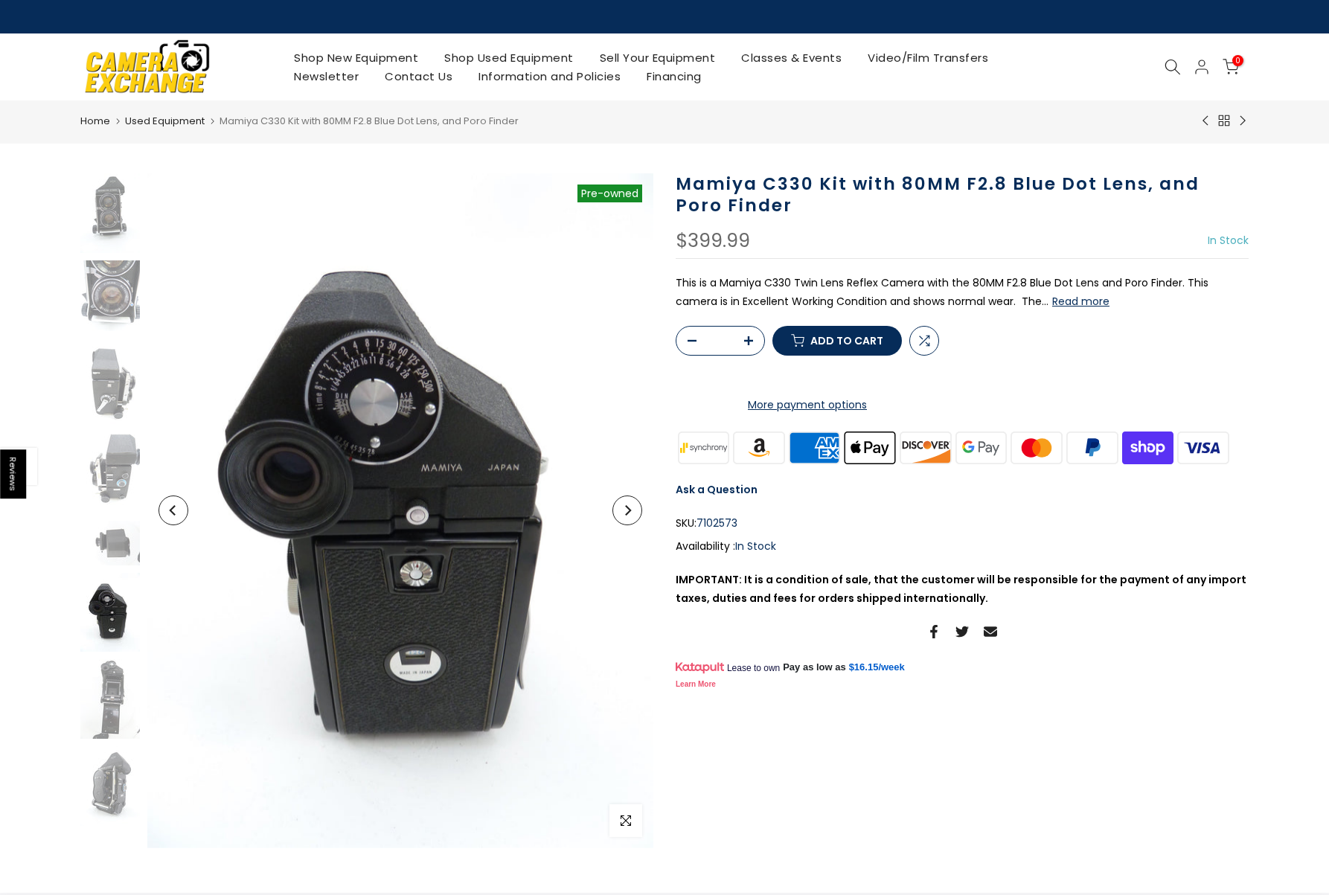
scroll to position [0, 0]
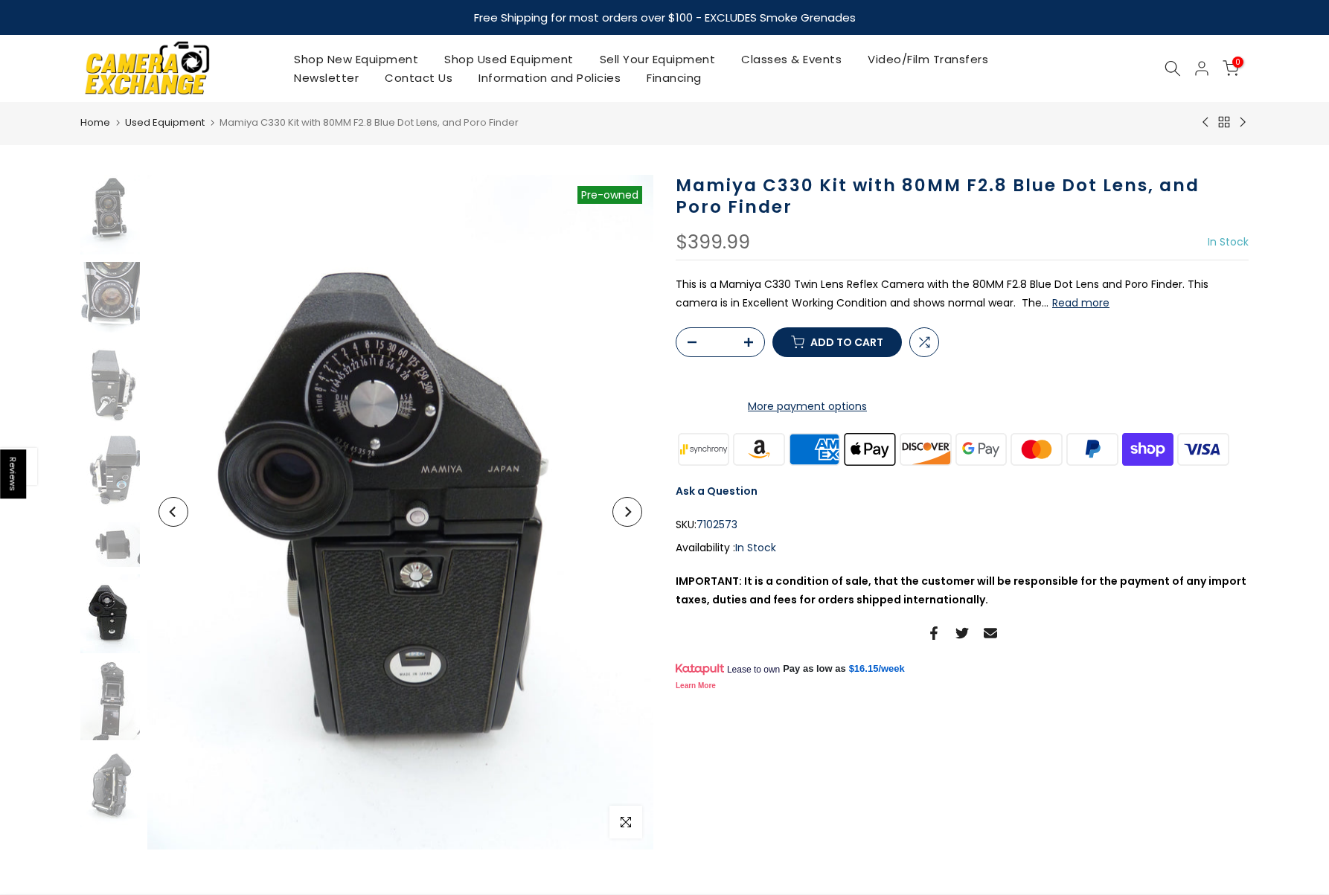
click at [631, 513] on icon "Next" at bounding box center [627, 512] width 10 height 10
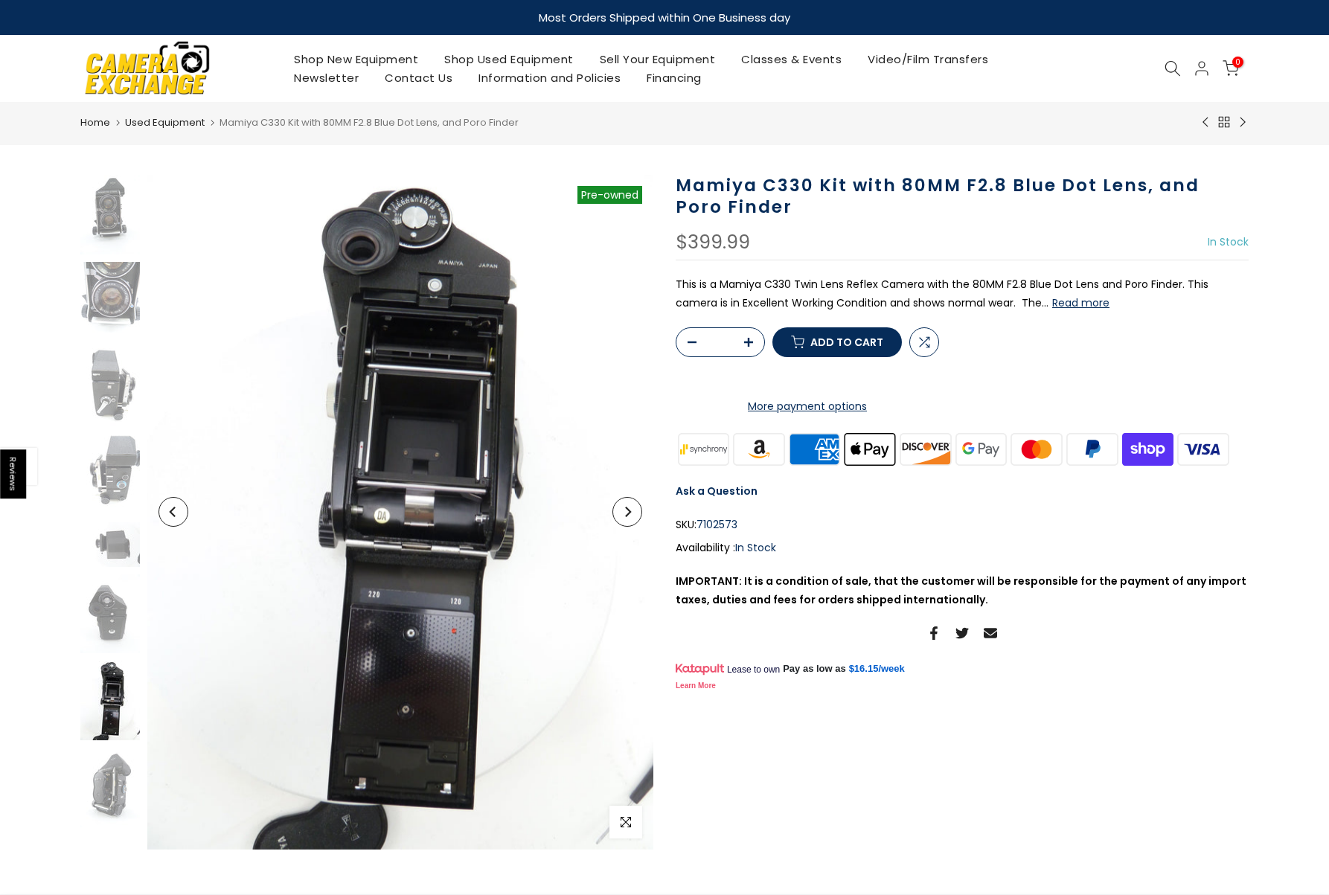
click at [630, 513] on icon "Next" at bounding box center [627, 512] width 10 height 10
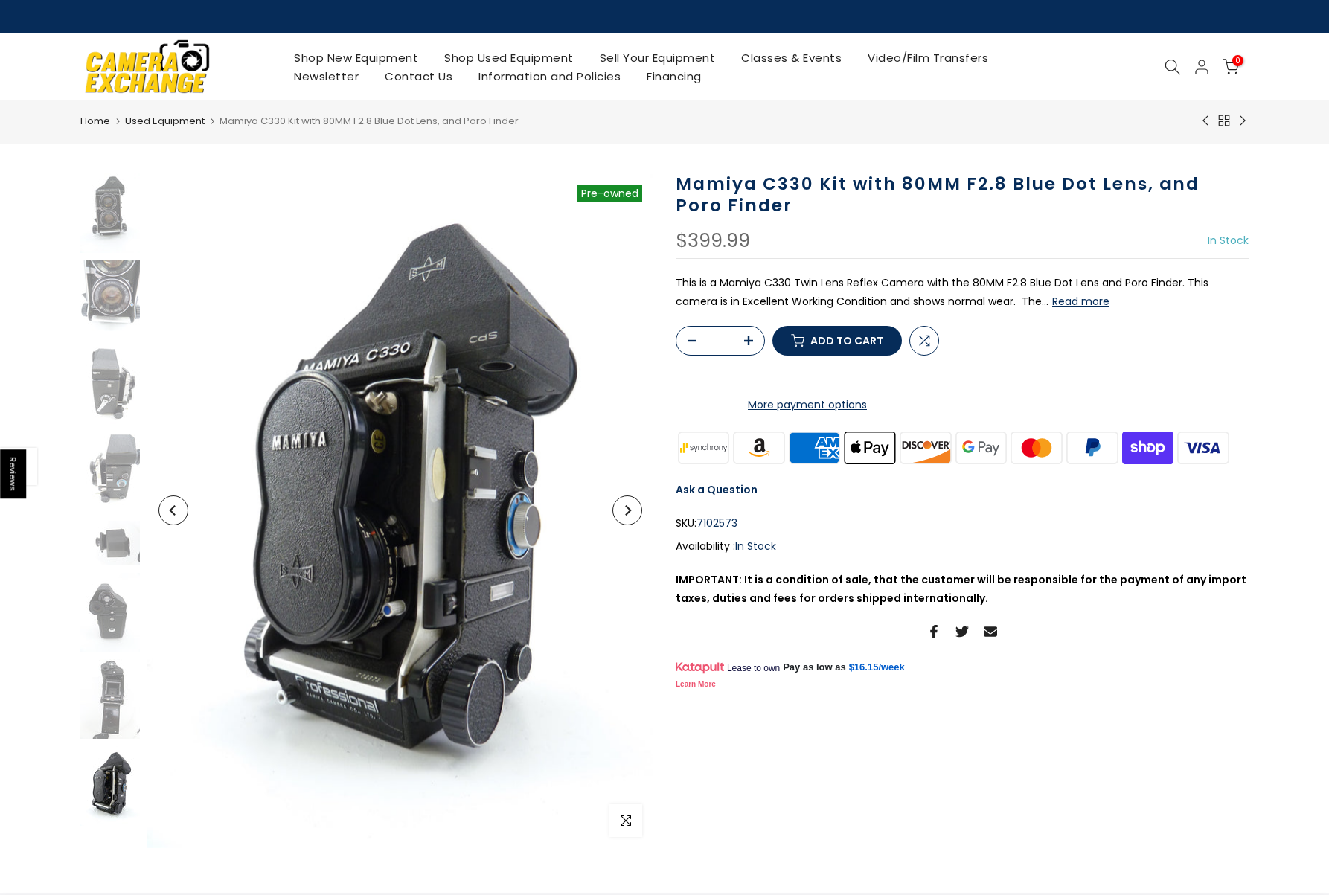
click at [630, 513] on icon "Next" at bounding box center [627, 510] width 10 height 10
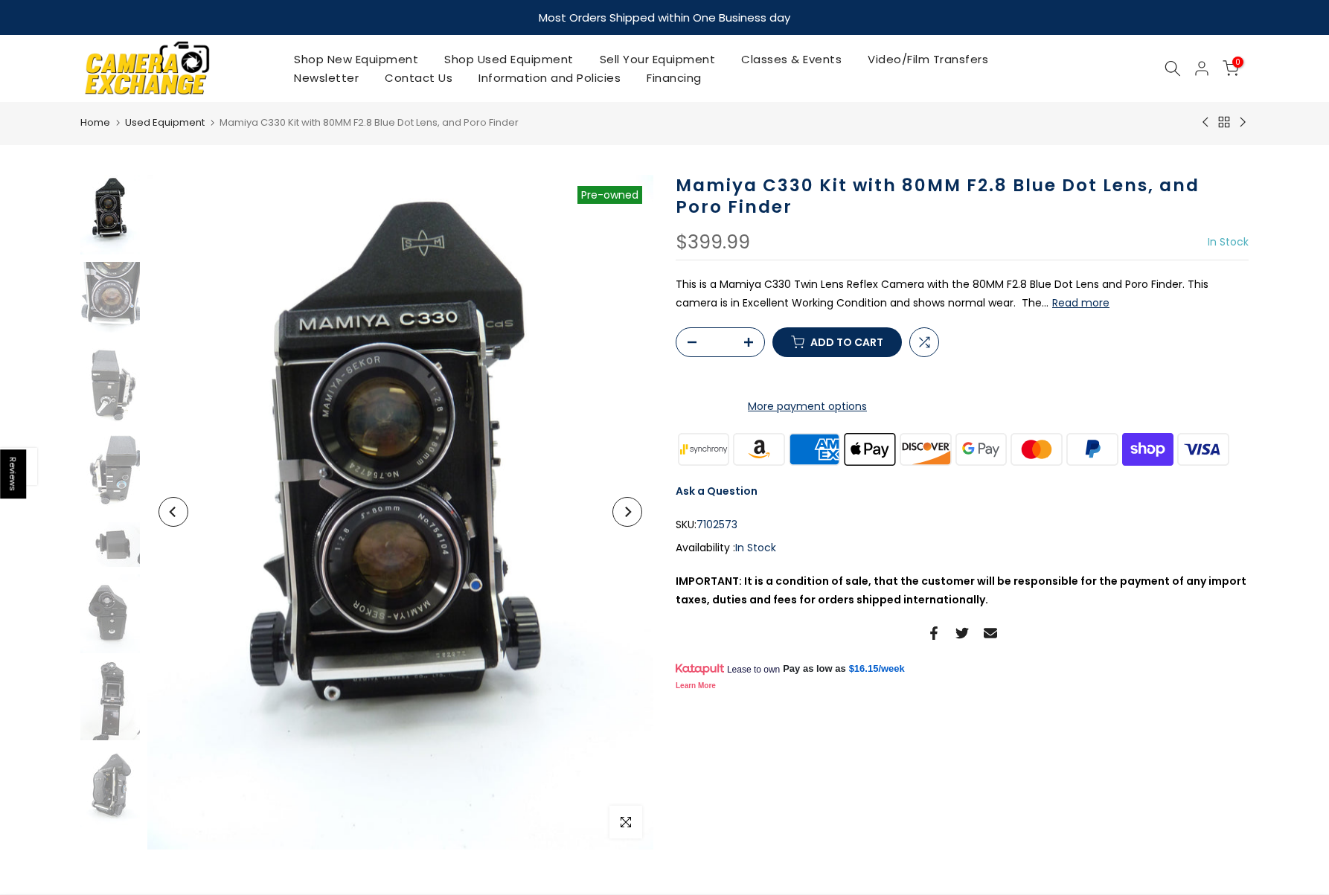
click at [1052, 303] on button "Read more" at bounding box center [1080, 302] width 57 height 13
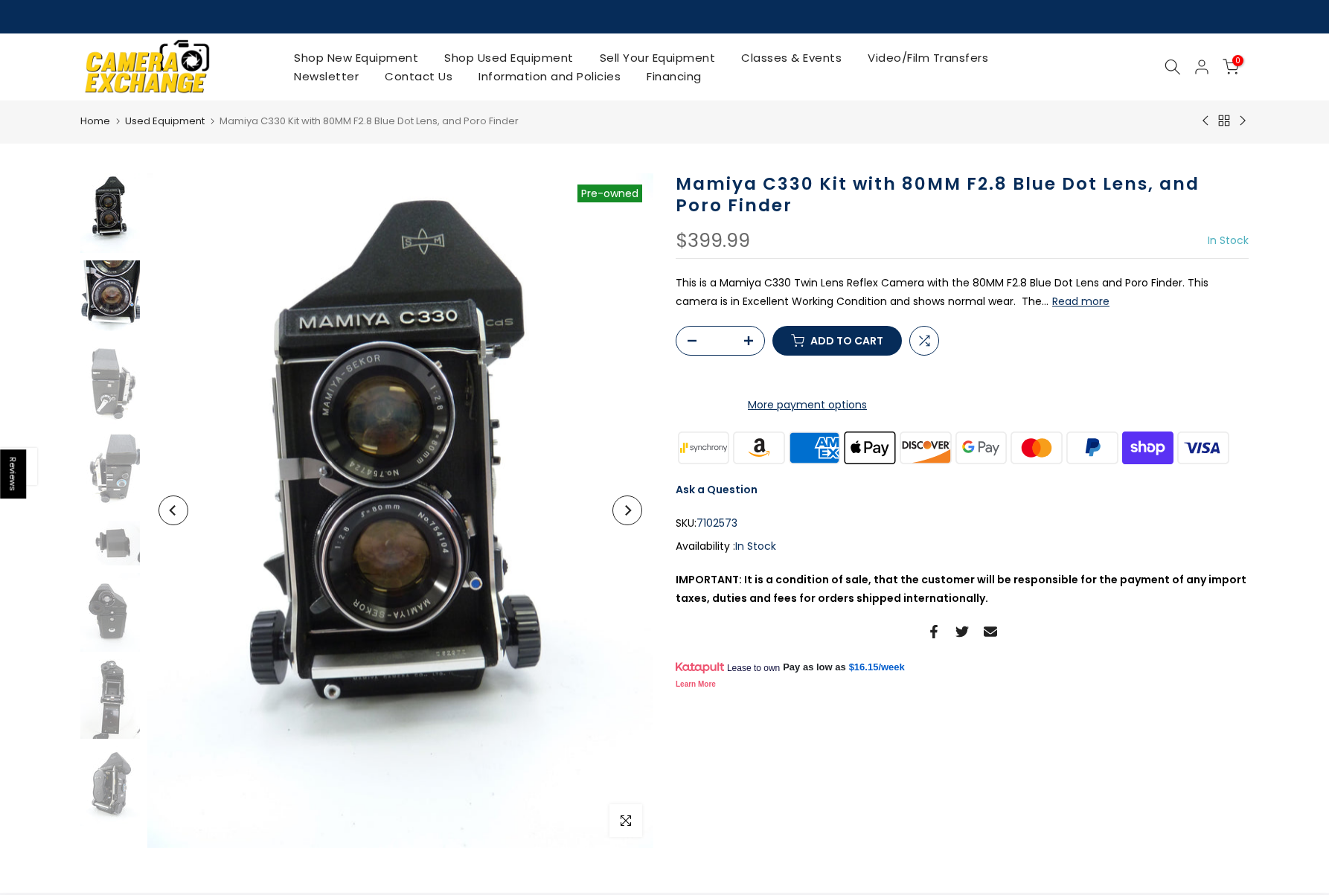
click at [120, 275] on img at bounding box center [110, 300] width 60 height 80
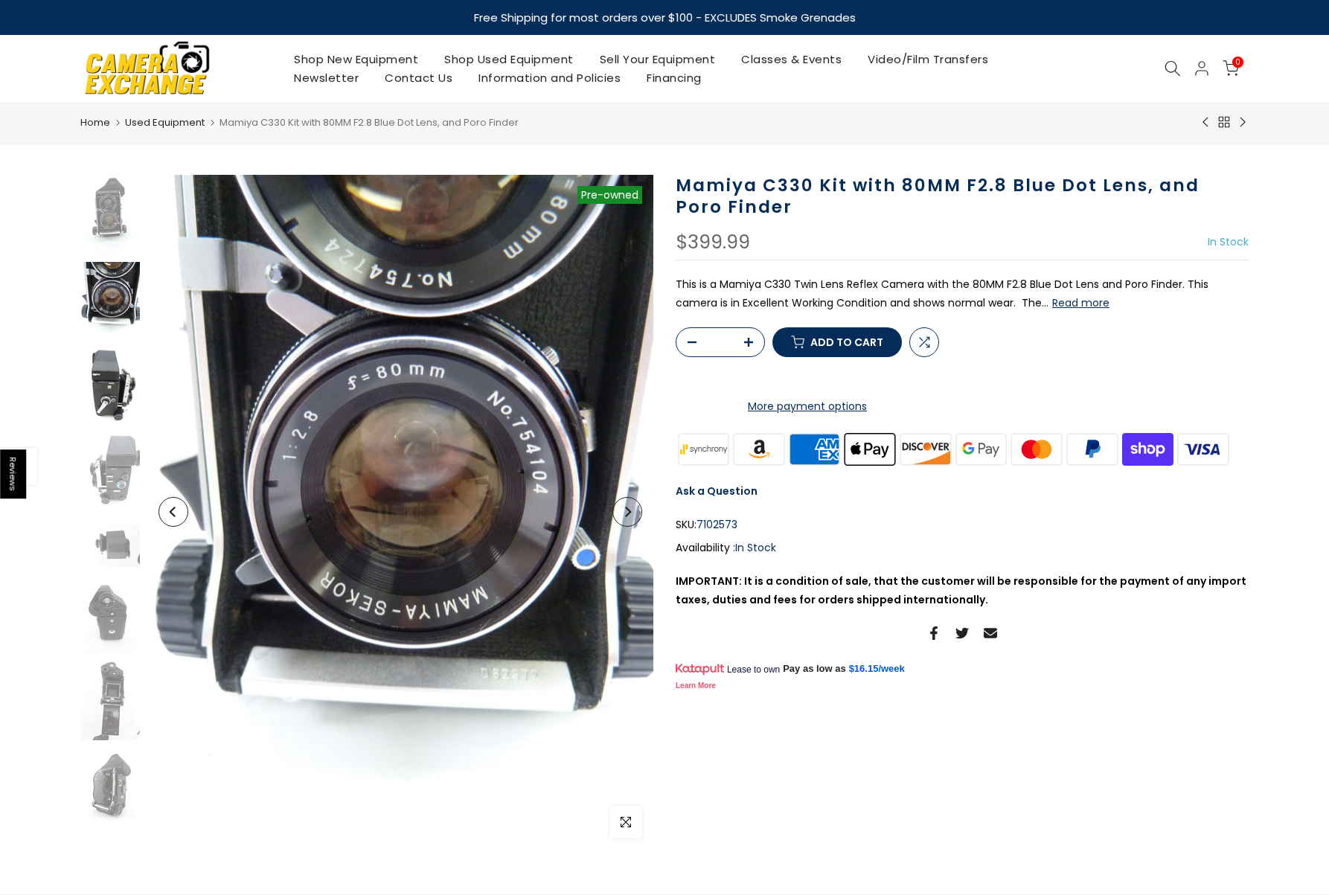
click at [115, 394] on img at bounding box center [110, 388] width 60 height 80
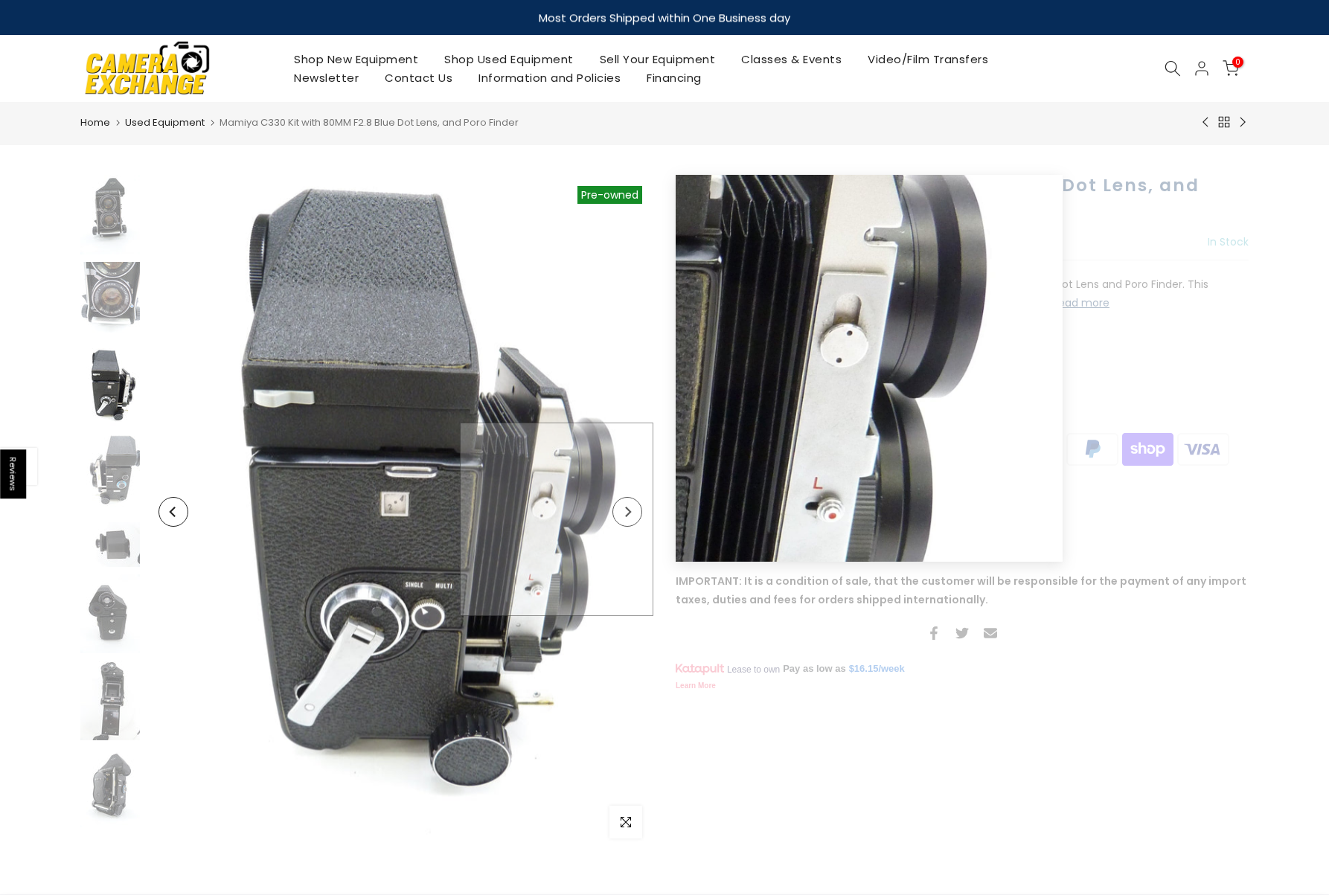
click at [640, 519] on img at bounding box center [400, 512] width 506 height 675
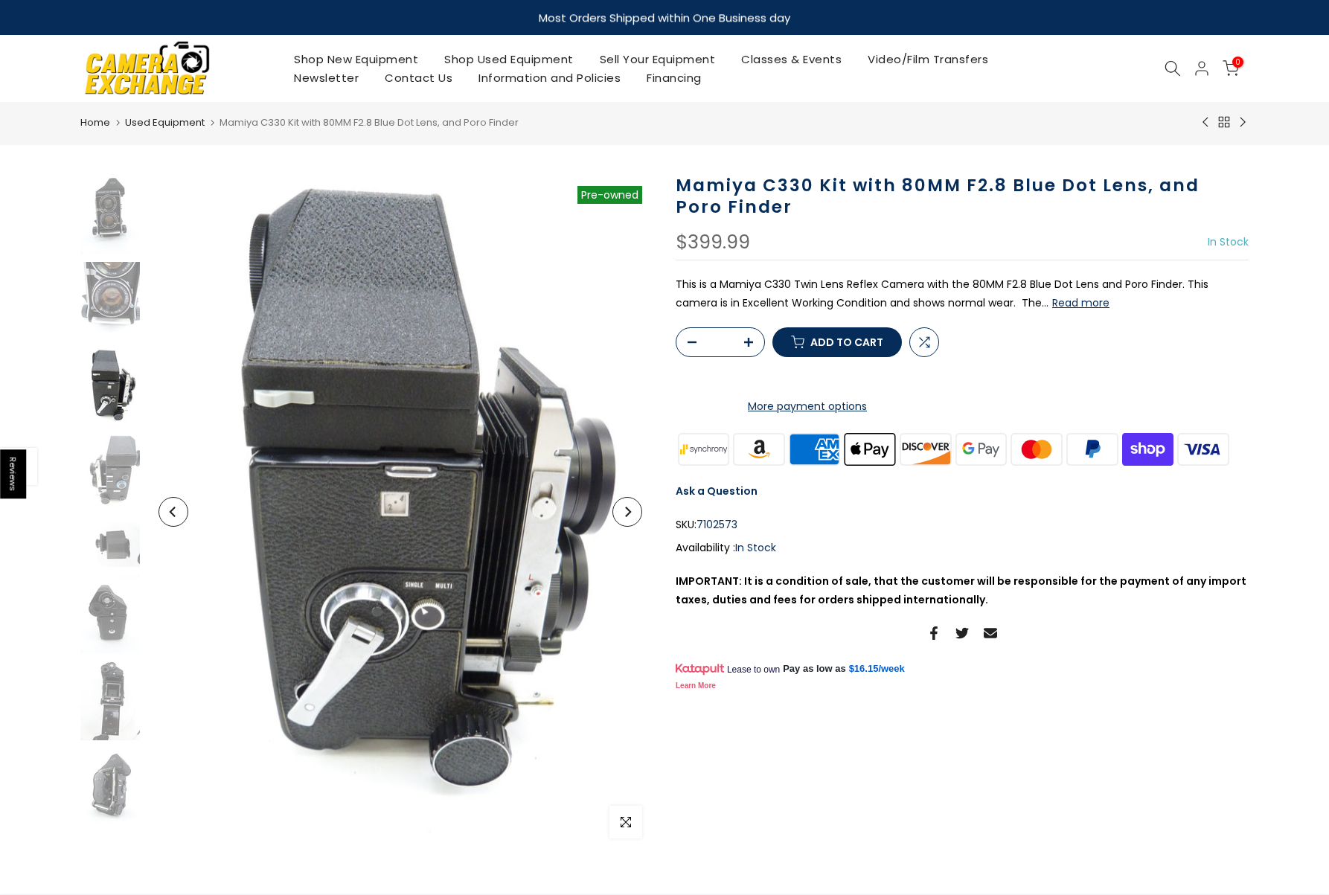
click at [629, 515] on icon "Next" at bounding box center [627, 512] width 10 height 10
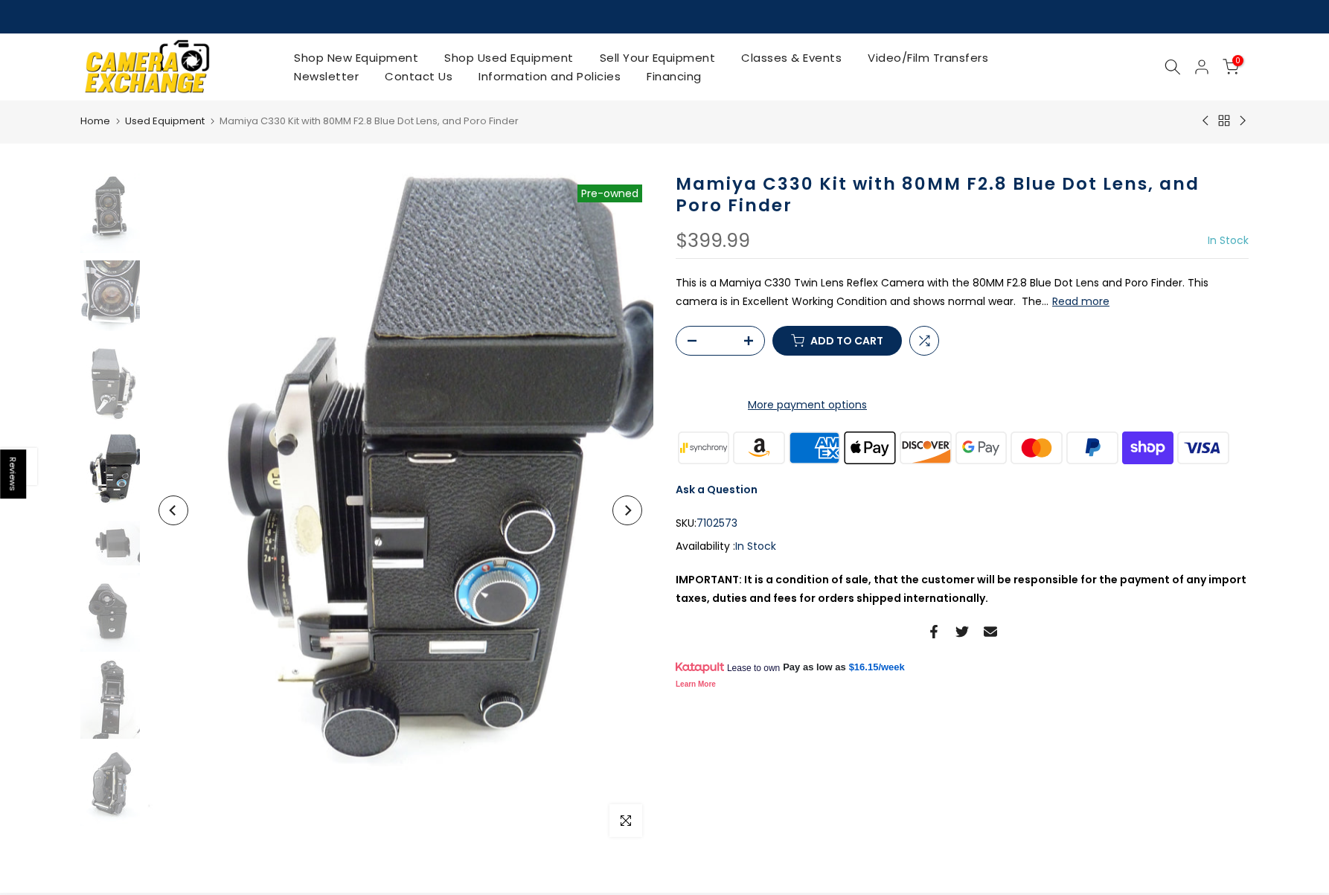
click at [629, 515] on button "Next" at bounding box center [627, 510] width 30 height 30
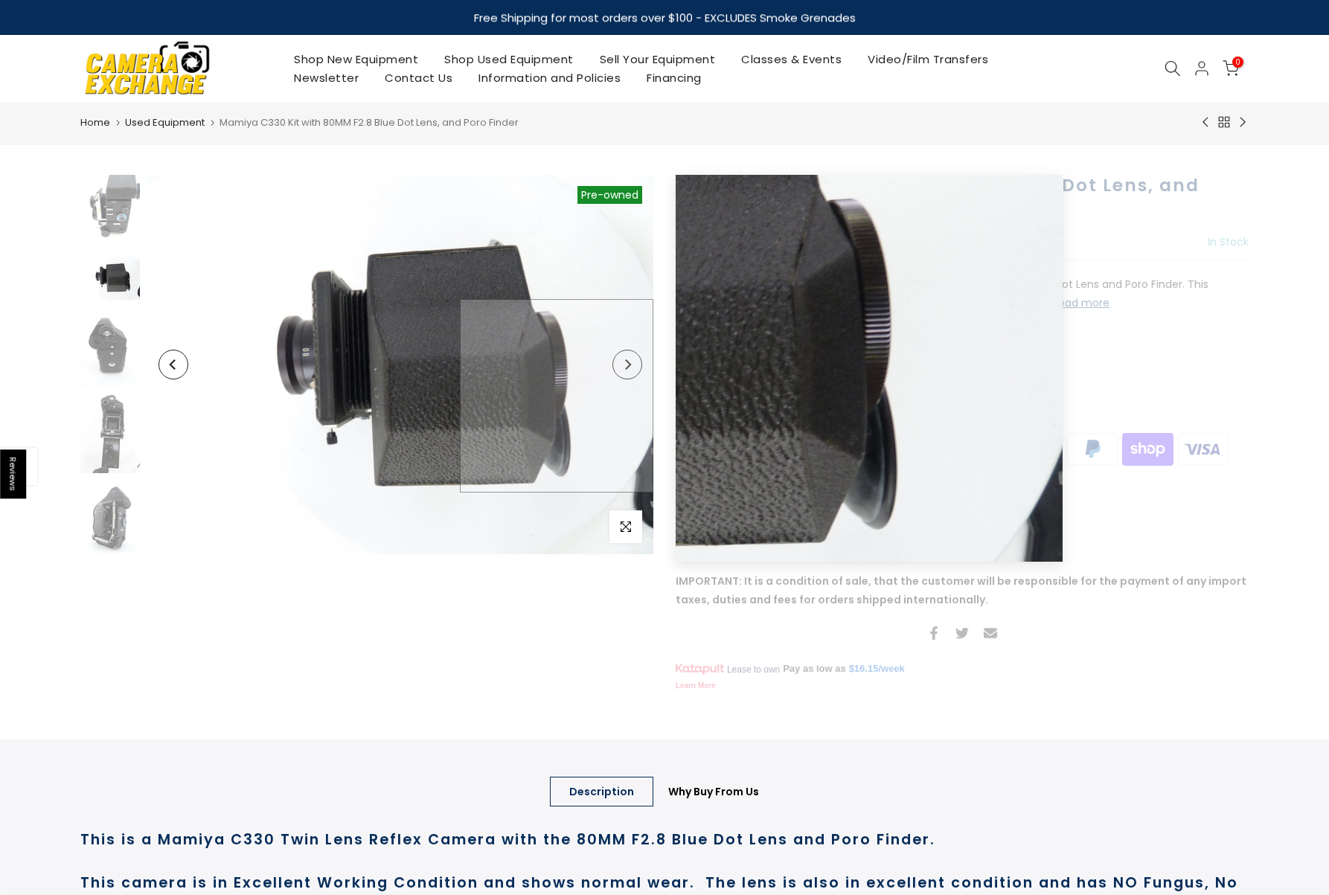
scroll to position [272, 0]
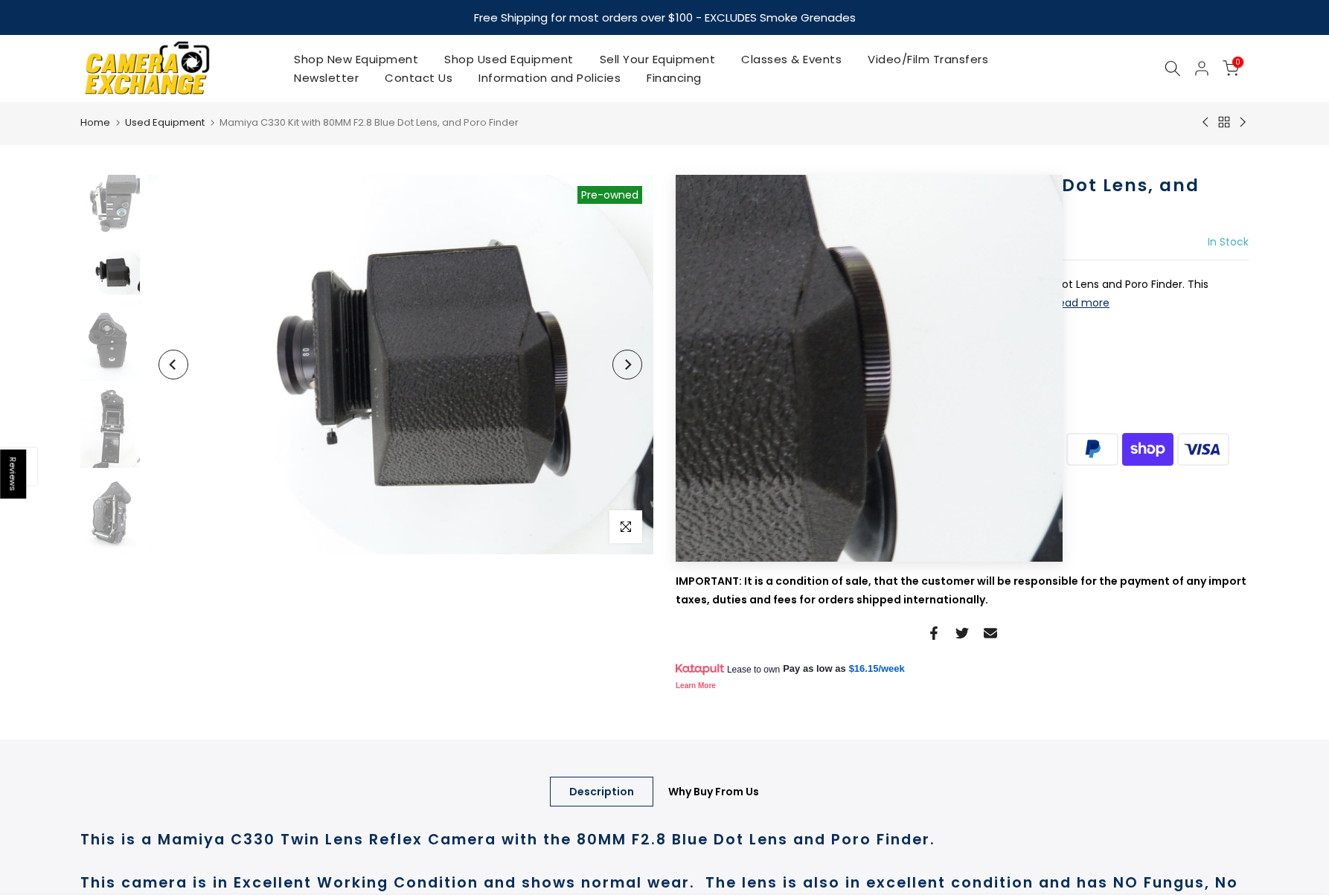
click at [632, 367] on button "Next" at bounding box center [627, 365] width 30 height 30
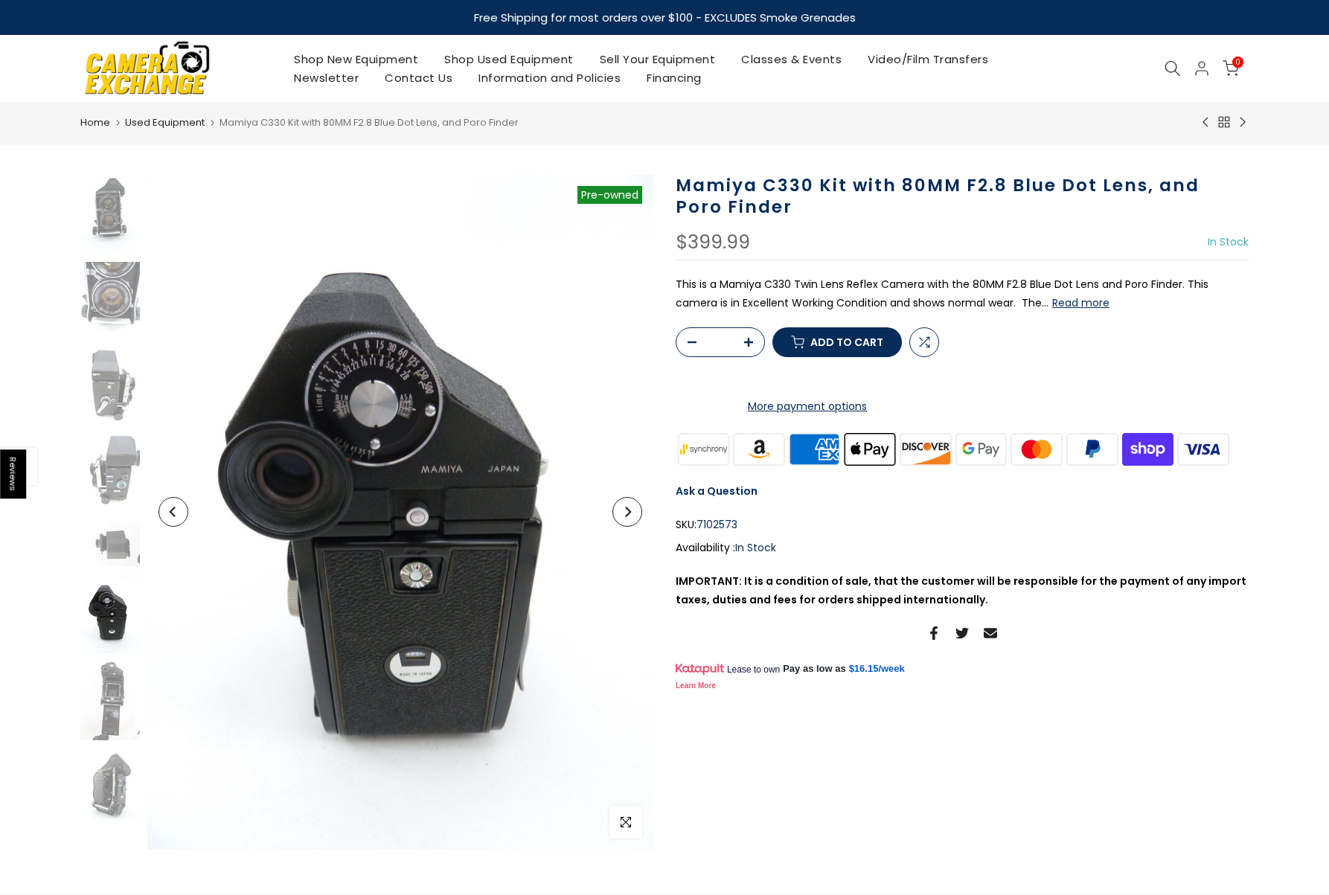
scroll to position [8, 0]
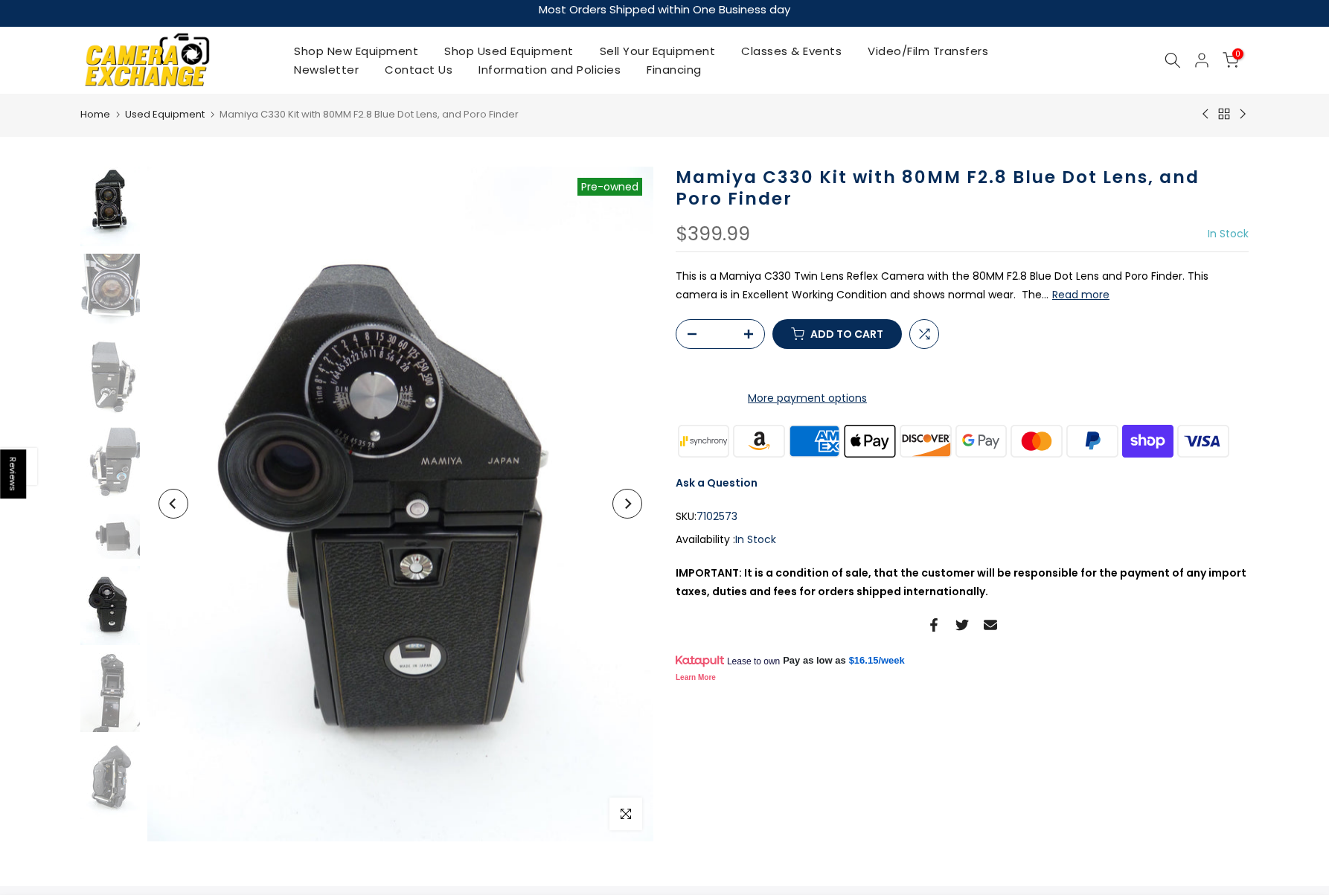
click at [97, 191] on img at bounding box center [110, 207] width 60 height 80
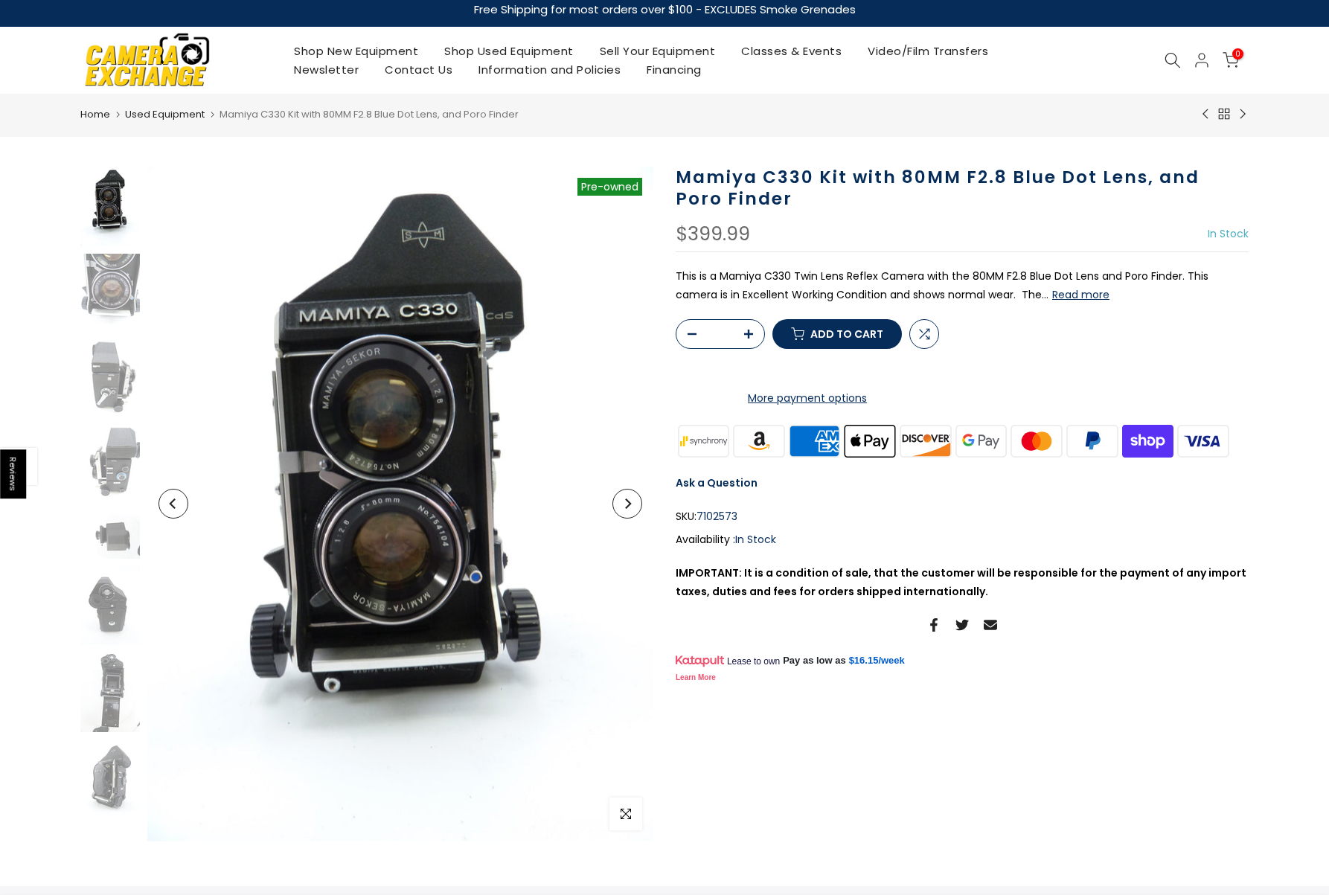
scroll to position [0, 0]
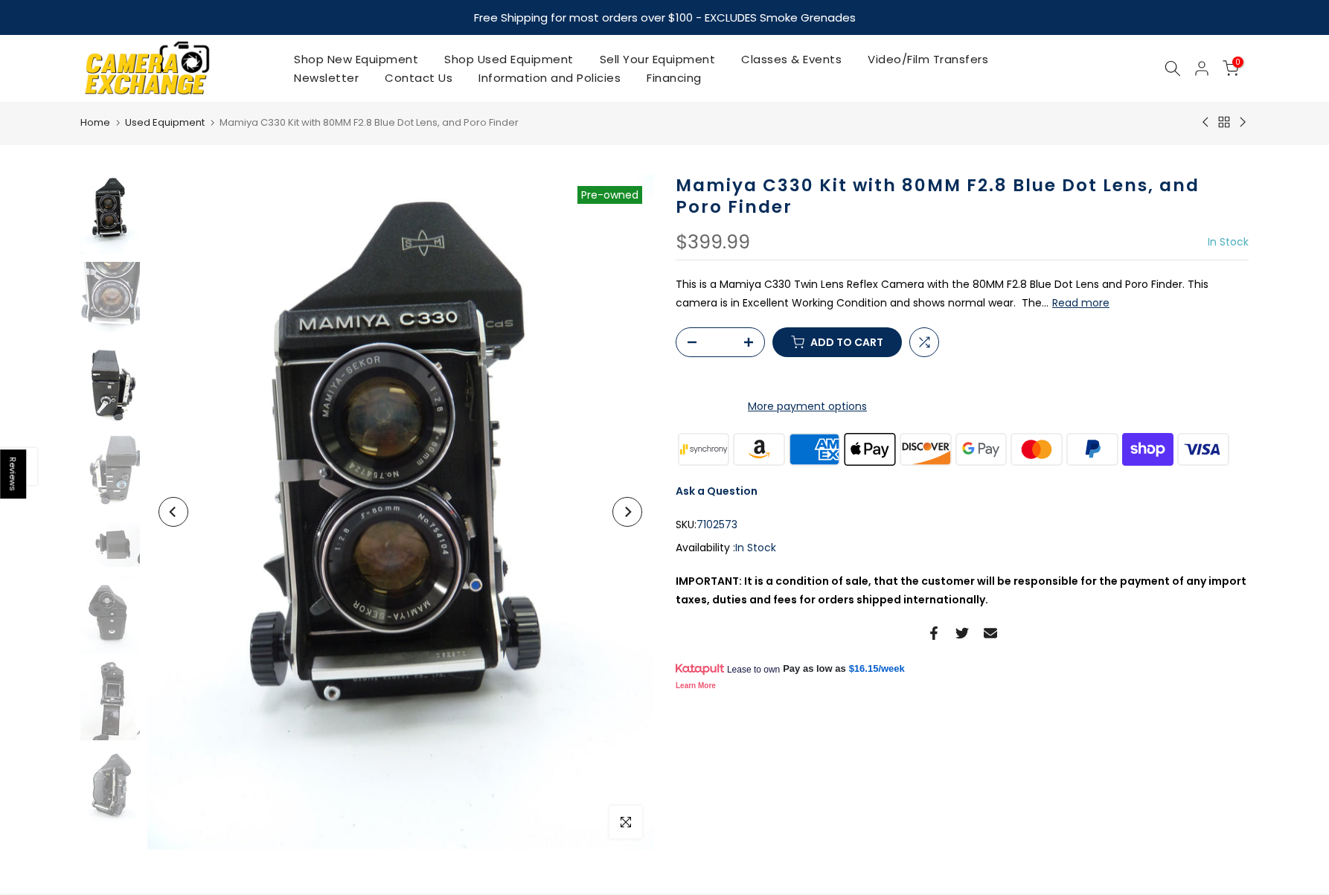
click at [108, 376] on img at bounding box center [110, 388] width 60 height 80
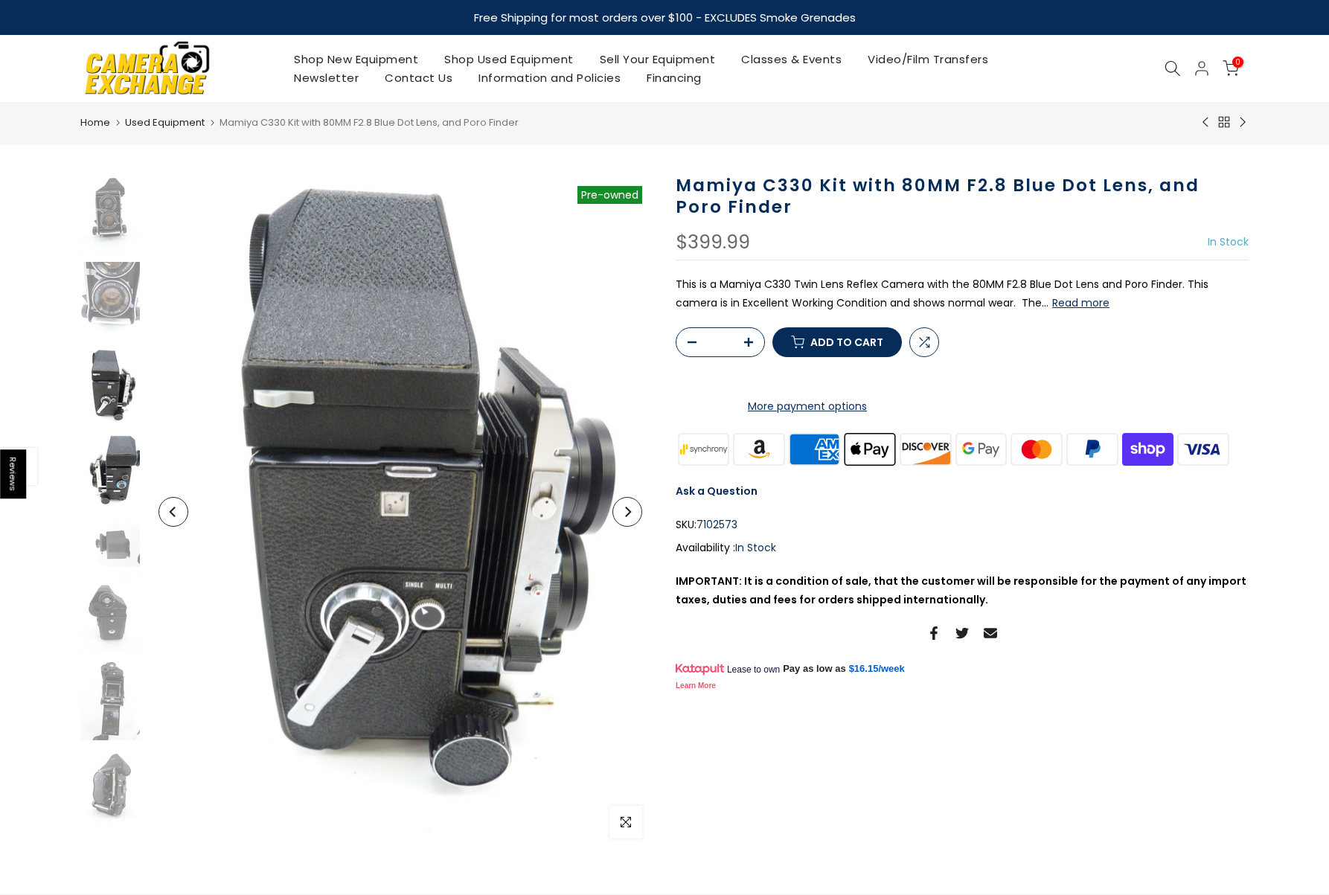
click at [109, 460] on img at bounding box center [110, 475] width 60 height 80
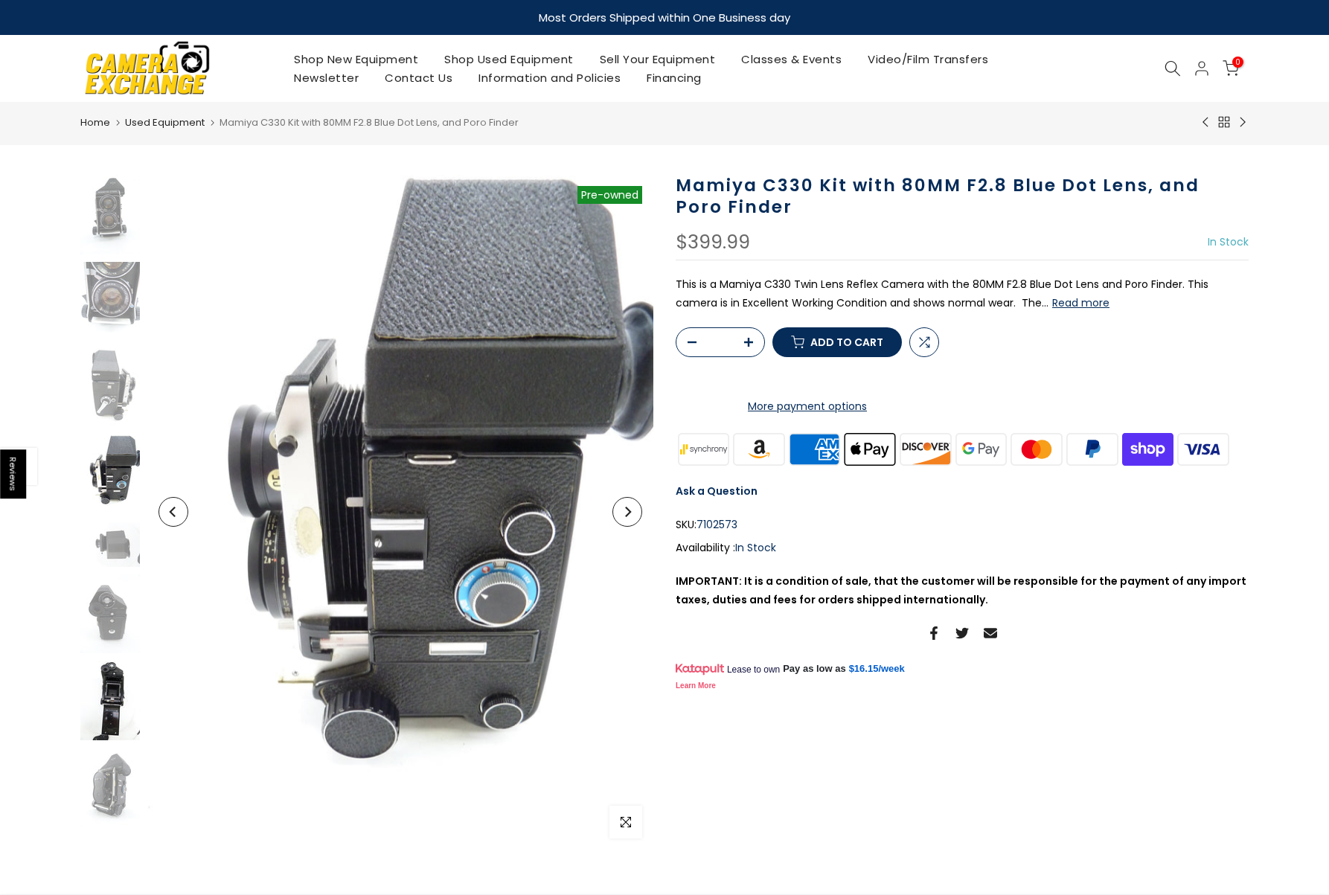
click at [105, 691] on img at bounding box center [110, 701] width 60 height 80
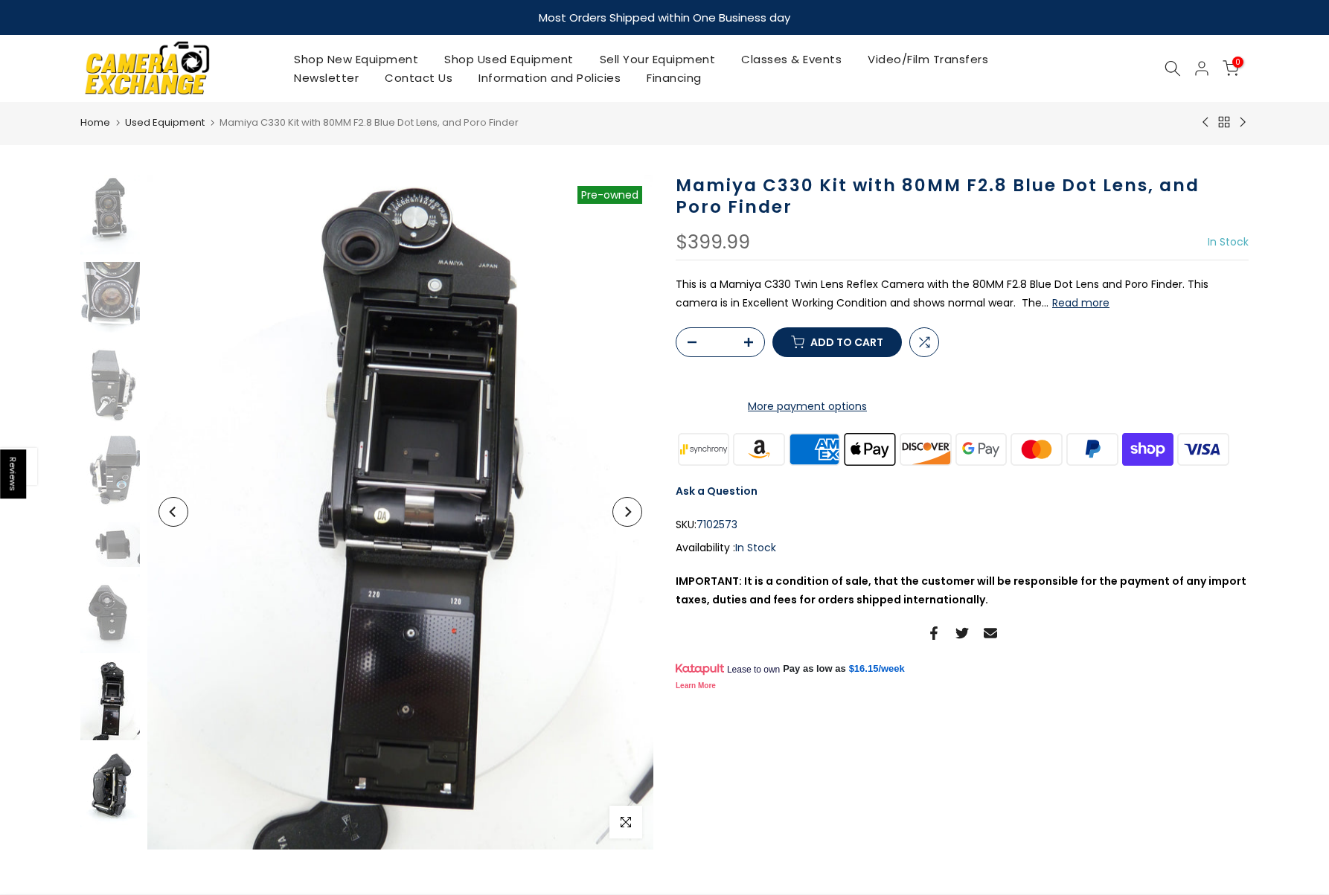
click at [116, 780] on img at bounding box center [110, 788] width 60 height 80
